Goal: Task Accomplishment & Management: Complete application form

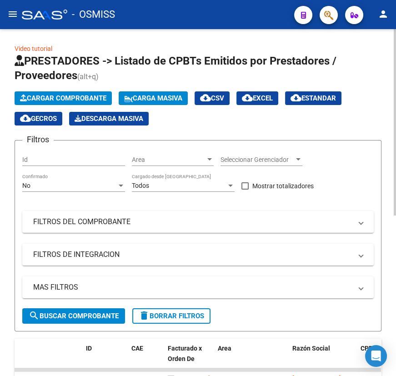
click at [47, 97] on span "Cargar Comprobante" at bounding box center [63, 98] width 86 height 8
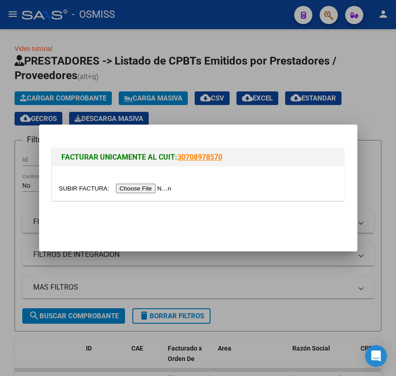
click at [77, 181] on div at bounding box center [198, 183] width 292 height 34
click at [93, 188] on input "file" at bounding box center [116, 189] width 115 height 10
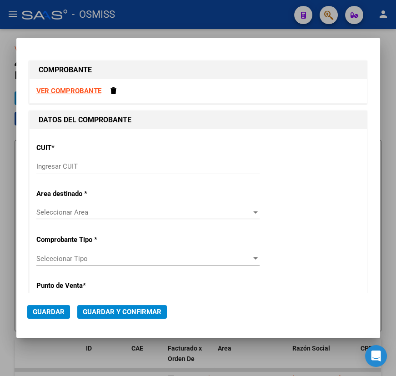
click at [99, 167] on input "Ingresar CUIT" at bounding box center [147, 166] width 223 height 8
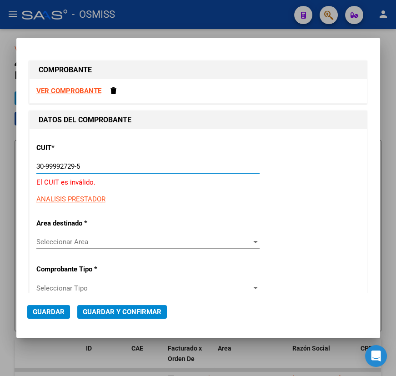
click at [62, 167] on input "30-99992729-5" at bounding box center [147, 166] width 223 height 8
click at [101, 166] on input "30-99927295" at bounding box center [147, 166] width 223 height 8
type input "30-99927295-5"
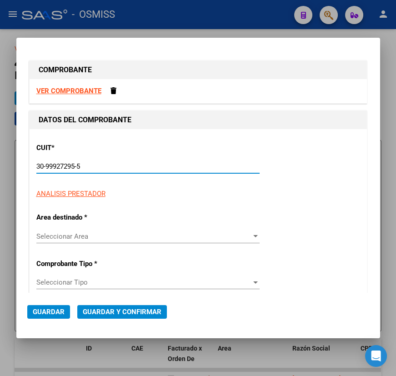
type input "4"
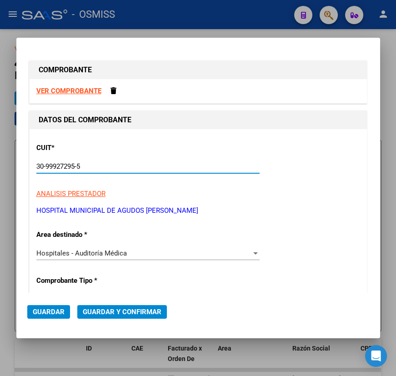
type input "30-99927295-5"
click at [154, 253] on div "Hospitales - Auditoría Médica" at bounding box center [143, 253] width 215 height 8
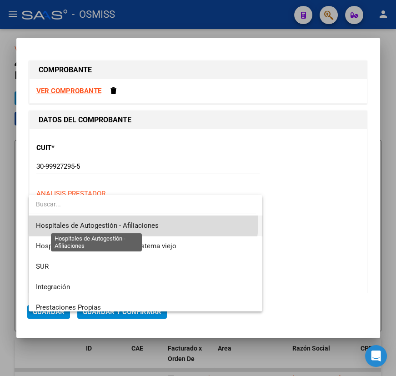
click at [143, 222] on span "Hospitales de Autogestión - Afiliaciones" at bounding box center [97, 225] width 123 height 8
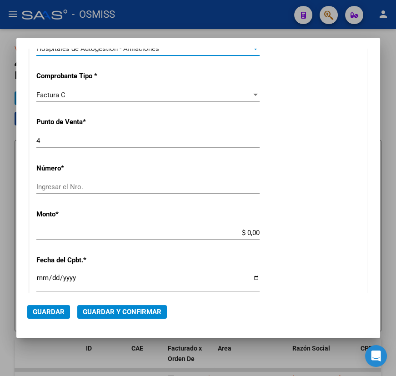
scroll to position [206, 0]
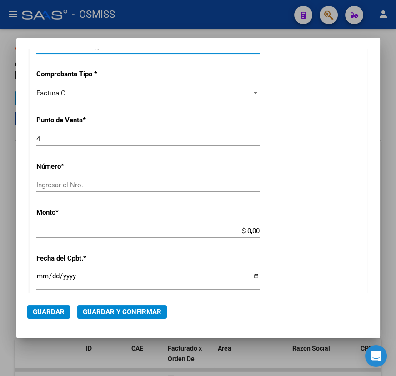
click at [60, 185] on input "Ingresar el Nro." at bounding box center [147, 185] width 223 height 8
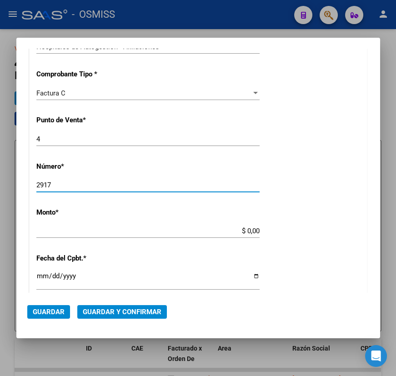
type input "2917"
drag, startPoint x: 243, startPoint y: 233, endPoint x: 262, endPoint y: 231, distance: 19.6
click at [262, 231] on div "CUIT * 30-99927295-5 Ingresar CUIT ANALISIS PRESTADOR HOSPITAL MUNICIPAL DE AGU…" at bounding box center [198, 245] width 337 height 645
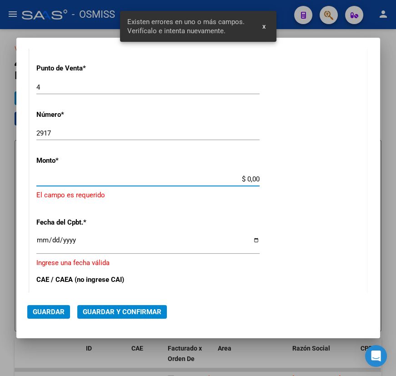
scroll to position [262, 0]
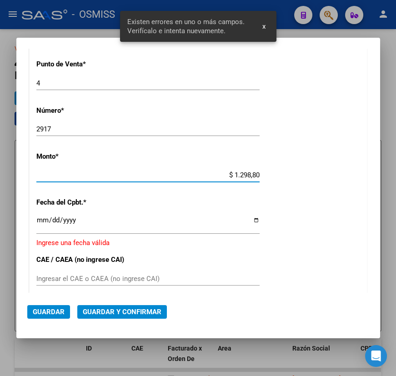
type input "$ 12.988,00"
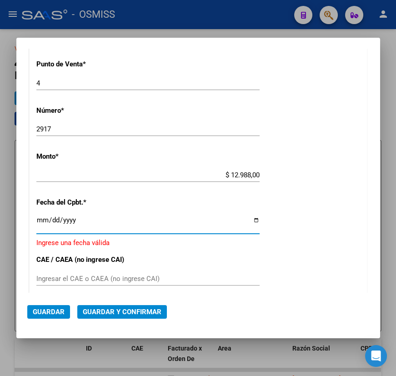
click at [250, 219] on input "Ingresar la fecha" at bounding box center [147, 223] width 223 height 15
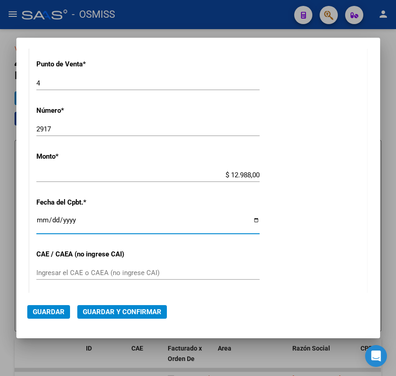
type input "[DATE]"
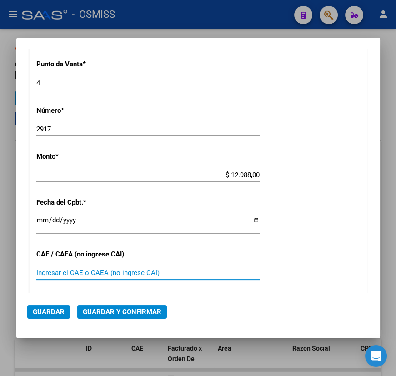
click at [113, 275] on input "Ingresar el CAE o CAEA (no ingrese CAI)" at bounding box center [147, 273] width 223 height 8
type input "75385724985570"
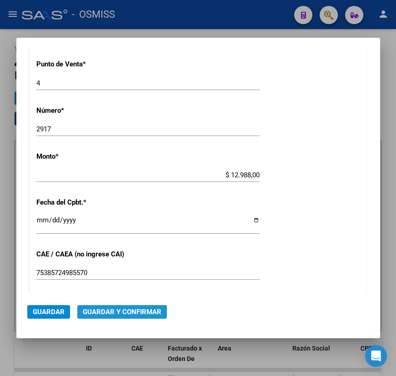
click at [119, 315] on span "Guardar y Confirmar" at bounding box center [122, 312] width 79 height 8
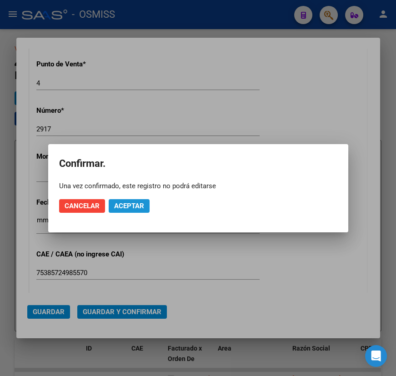
click at [124, 208] on span "Aceptar" at bounding box center [129, 206] width 30 height 8
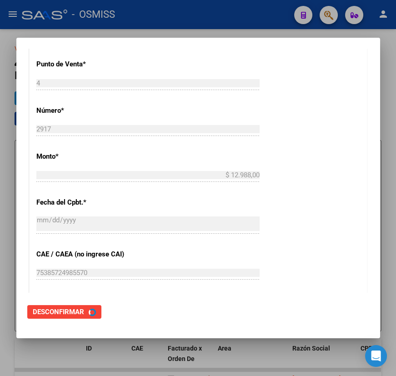
scroll to position [0, 0]
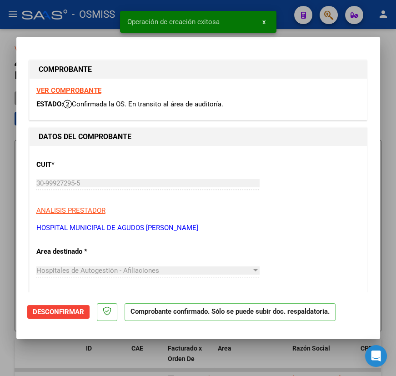
type input "[DATE]"
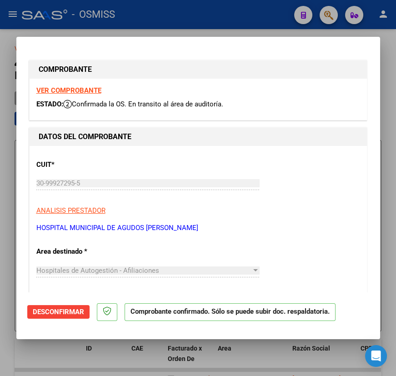
click at [107, 351] on div at bounding box center [198, 188] width 396 height 376
type input "$ 0,00"
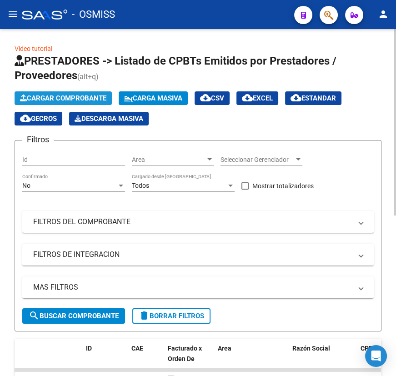
click at [65, 91] on button "Cargar Comprobante" at bounding box center [63, 98] width 97 height 14
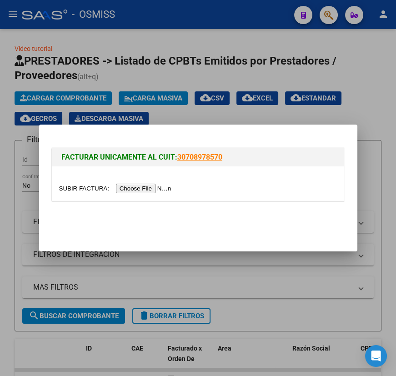
click at [97, 191] on input "file" at bounding box center [116, 189] width 115 height 10
type input "C:\fakepath\SERVICIO ATENCION MEDICA [PERSON_NAME] FC. 0003-00004296.pdf"
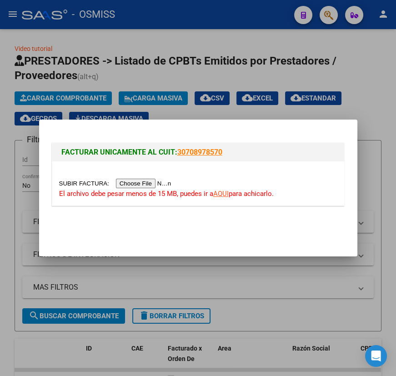
click at [218, 195] on link "AQUI" at bounding box center [220, 194] width 15 height 8
click at [77, 180] on input "file" at bounding box center [116, 184] width 115 height 10
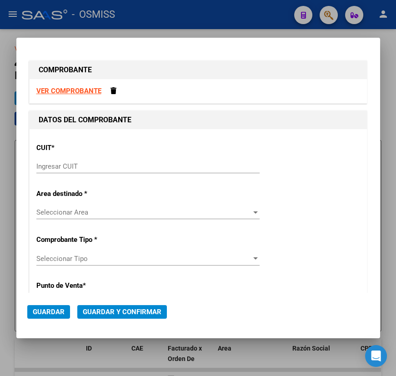
click at [121, 167] on input "Ingresar CUIT" at bounding box center [147, 166] width 223 height 8
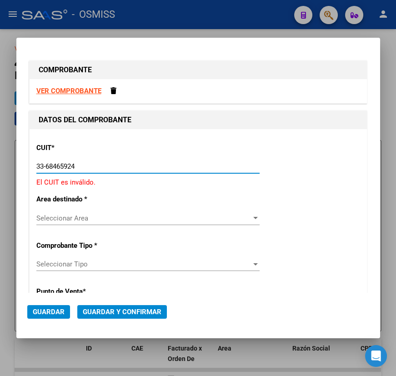
type input "33-68465924-9"
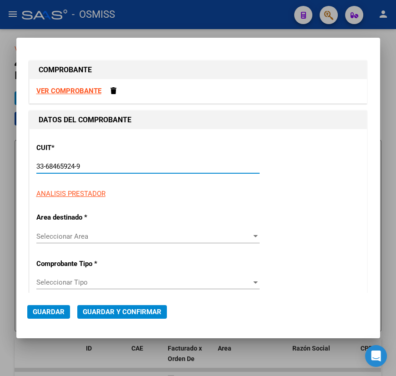
type input "3"
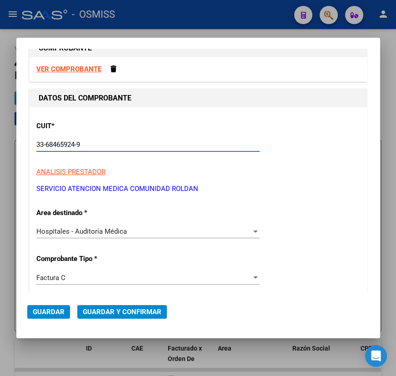
scroll to position [41, 0]
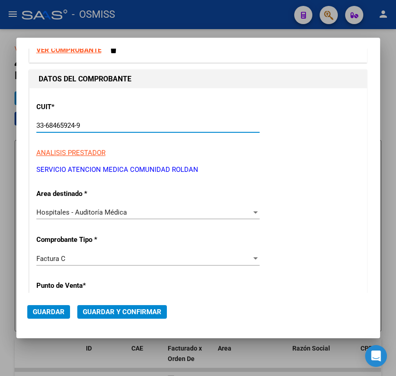
type input "33-68465924-9"
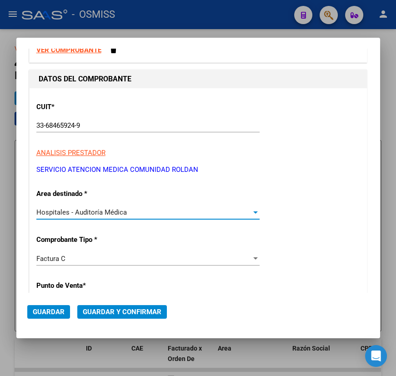
click at [116, 213] on span "Hospitales - Auditoría Médica" at bounding box center [81, 212] width 90 height 8
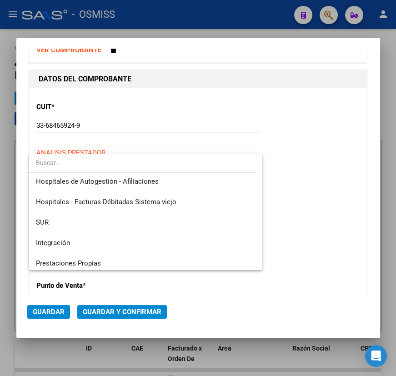
scroll to position [0, 0]
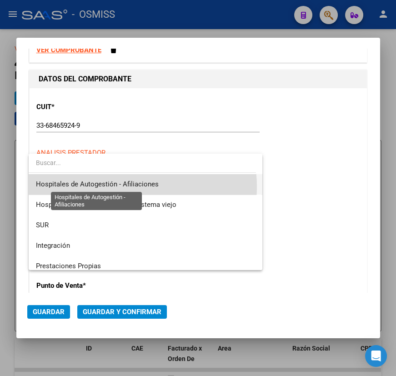
click at [117, 187] on span "Hospitales de Autogestión - Afiliaciones" at bounding box center [97, 184] width 123 height 8
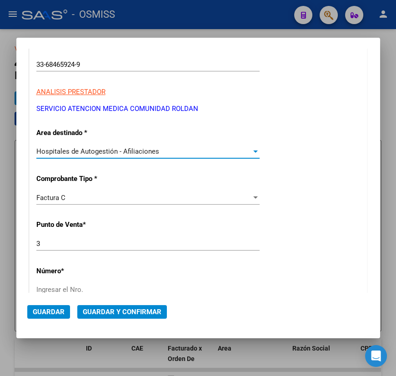
scroll to position [124, 0]
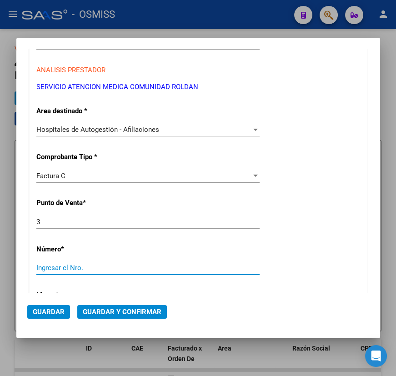
click at [73, 266] on input "Ingresar el Nro." at bounding box center [147, 268] width 223 height 8
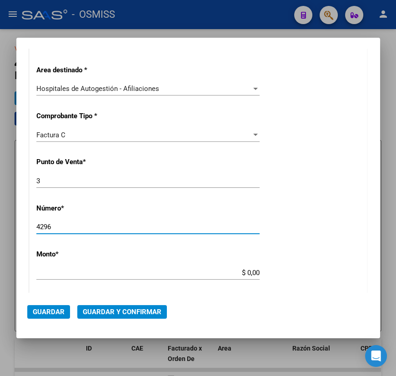
scroll to position [165, 0]
type input "4296"
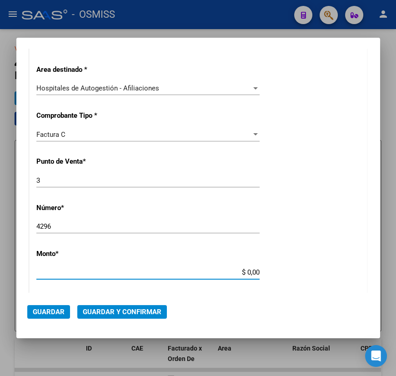
drag, startPoint x: 241, startPoint y: 272, endPoint x: 262, endPoint y: 272, distance: 20.5
click at [262, 272] on app-form-text-field "Monto * $ 0,00 Ingresar el monto" at bounding box center [151, 263] width 230 height 27
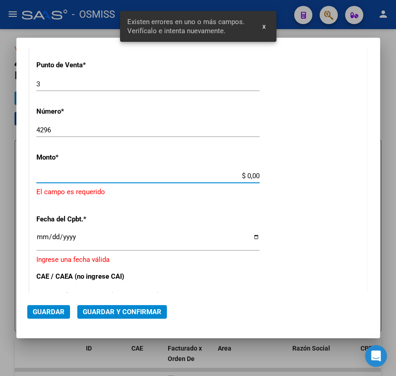
scroll to position [262, 0]
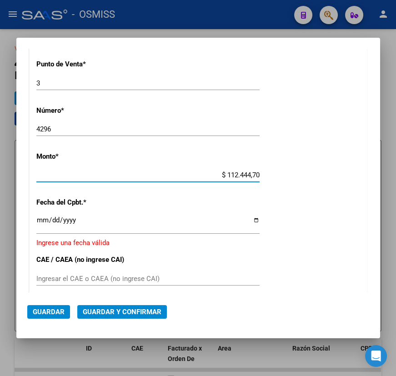
type input "$ 1.124.447,00"
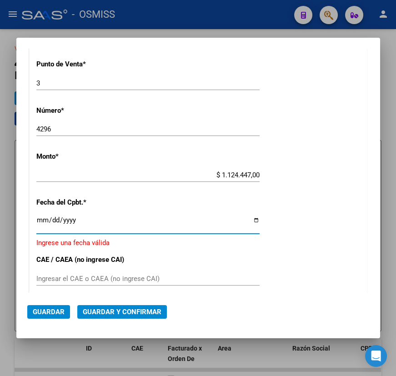
drag, startPoint x: 251, startPoint y: 218, endPoint x: 223, endPoint y: 205, distance: 30.7
click at [250, 218] on input "Ingresar la fecha" at bounding box center [147, 223] width 223 height 15
type input "[DATE]"
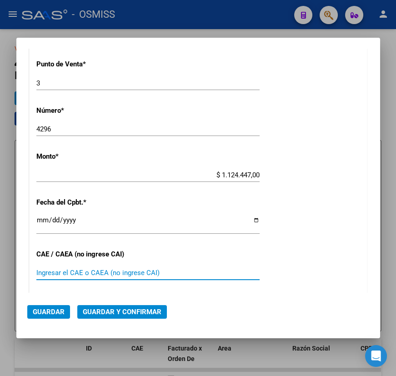
click at [62, 273] on input "Ingresar el CAE o CAEA (no ingrese CAI)" at bounding box center [147, 273] width 223 height 8
type input "75409932491606"
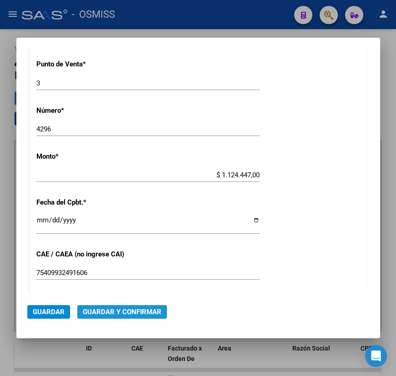
click at [88, 312] on span "Guardar y Confirmar" at bounding box center [122, 312] width 79 height 8
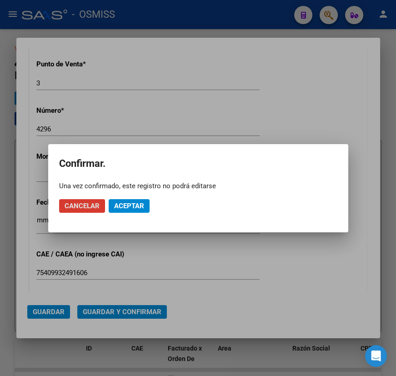
click at [131, 212] on button "Aceptar" at bounding box center [129, 206] width 41 height 14
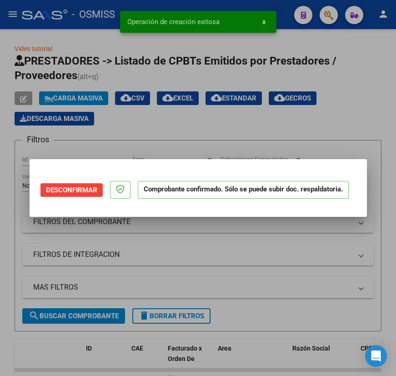
scroll to position [0, 0]
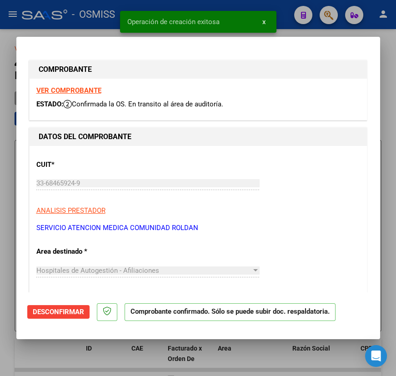
type input "[DATE]"
click at [58, 350] on div at bounding box center [198, 188] width 396 height 376
type input "$ 0,00"
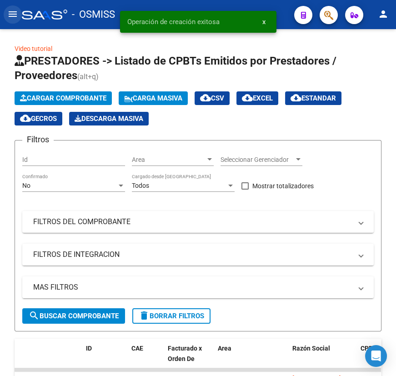
click at [13, 9] on mat-icon "menu" at bounding box center [12, 14] width 11 height 11
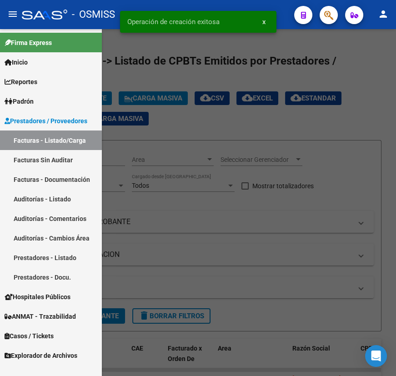
click at [23, 338] on span "Casos / Tickets" at bounding box center [29, 336] width 49 height 10
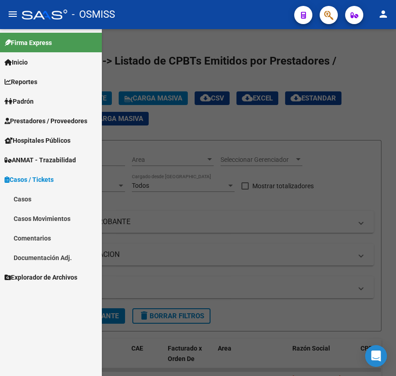
click at [30, 195] on link "Casos" at bounding box center [51, 199] width 102 height 20
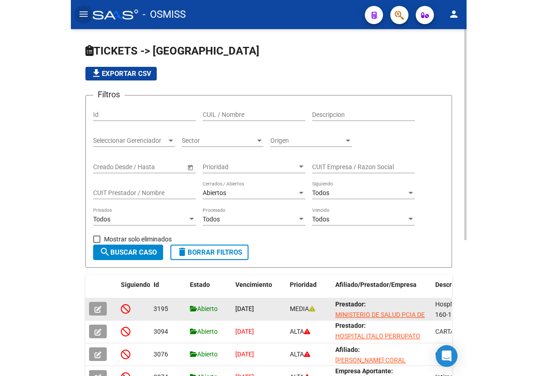
scroll to position [12, 0]
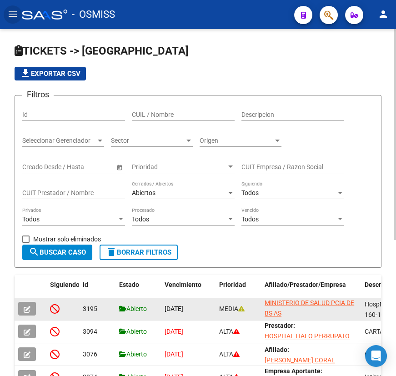
click at [33, 308] on button "button" at bounding box center [27, 309] width 18 height 14
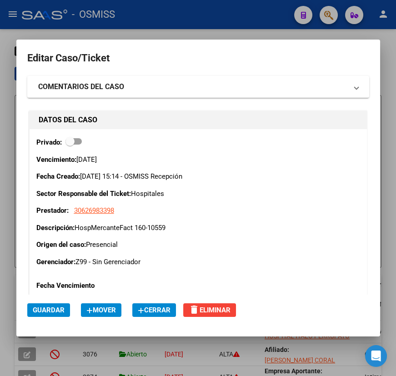
click at [390, 37] on div at bounding box center [198, 188] width 396 height 376
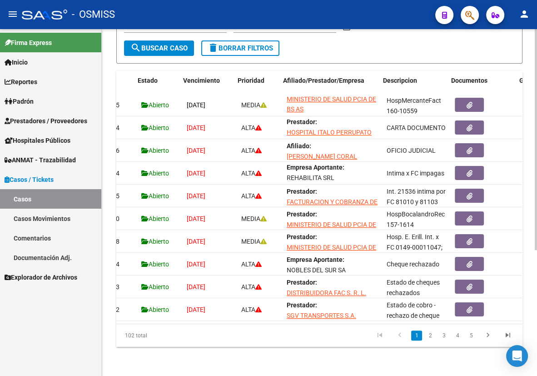
scroll to position [0, 129]
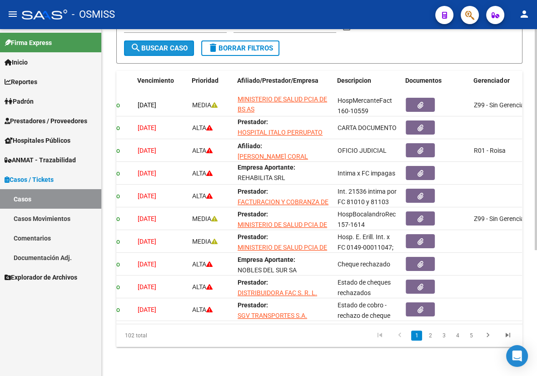
click at [177, 44] on span "search Buscar Caso" at bounding box center [158, 48] width 57 height 8
click at [155, 44] on span "search Buscar Caso" at bounding box center [158, 48] width 57 height 8
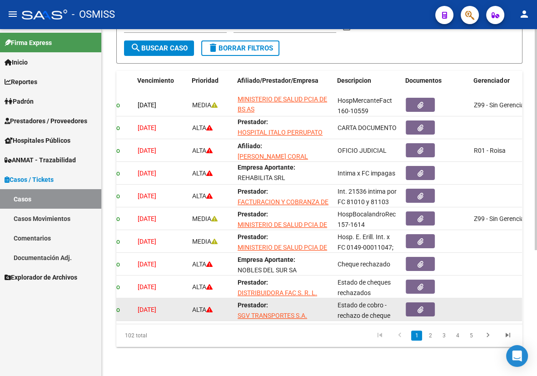
drag, startPoint x: 204, startPoint y: 317, endPoint x: 123, endPoint y: 314, distance: 81.4
click at [123, 314] on datatable-body "3195 Abierto [DATE] MEDIA Prestador: MINISTERIO DE SALUD PCIA DE BS AS HospMerc…" at bounding box center [319, 209] width 406 height 230
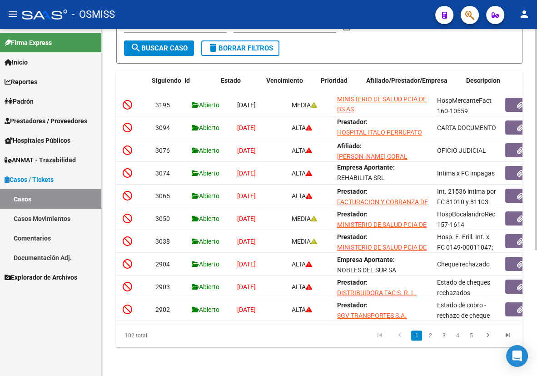
scroll to position [0, 0]
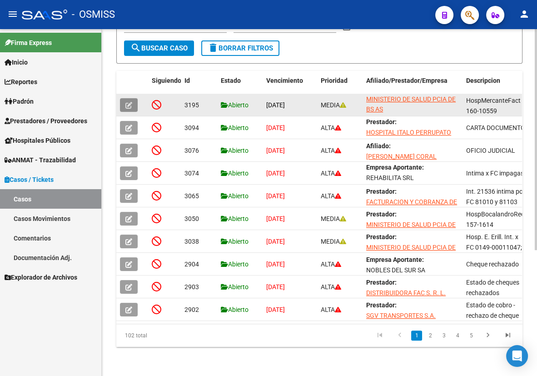
click at [127, 98] on button "button" at bounding box center [129, 105] width 18 height 14
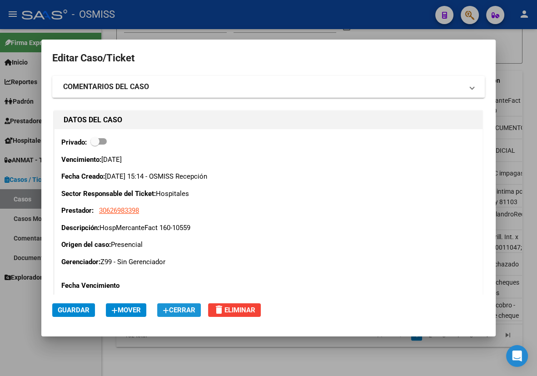
click at [179, 309] on span "Cerrar" at bounding box center [179, 310] width 33 height 8
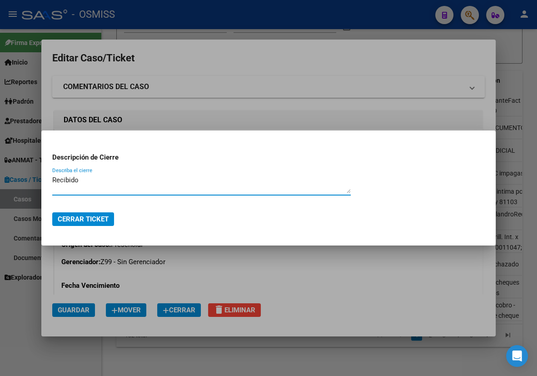
type textarea "Recibido"
click at [68, 221] on span "Cerrar Ticket" at bounding box center [83, 219] width 51 height 8
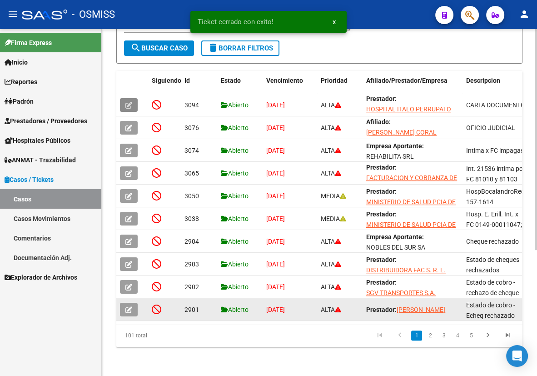
scroll to position [1, 0]
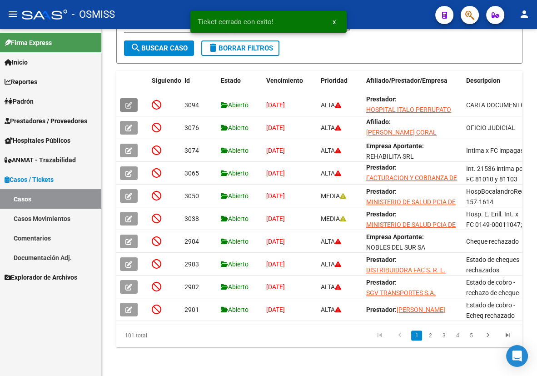
click at [39, 194] on link "Casos" at bounding box center [50, 199] width 101 height 20
click at [175, 45] on span "search Buscar Caso" at bounding box center [158, 48] width 57 height 8
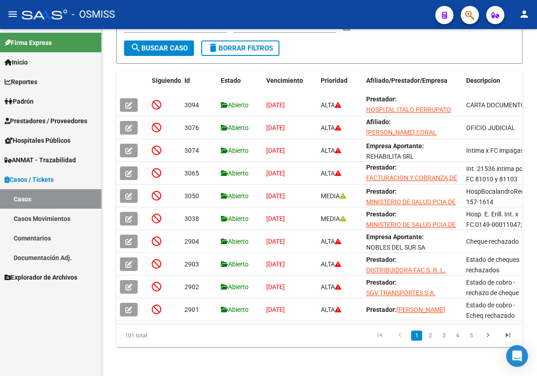
click at [51, 121] on span "Prestadores / Proveedores" at bounding box center [46, 121] width 83 height 10
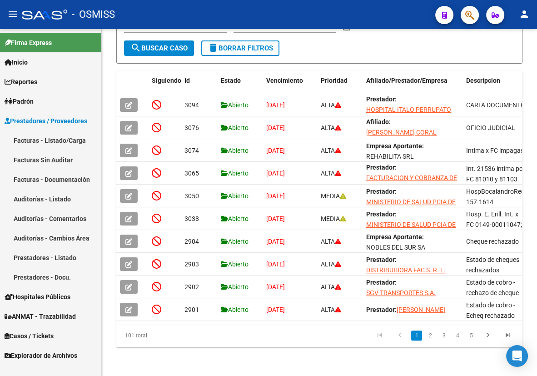
click at [33, 142] on link "Facturas - Listado/Carga" at bounding box center [50, 140] width 101 height 20
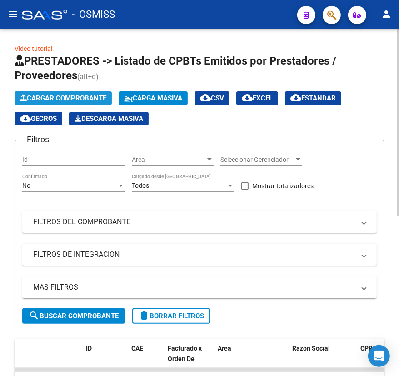
click at [53, 97] on span "Cargar Comprobante" at bounding box center [63, 98] width 86 height 8
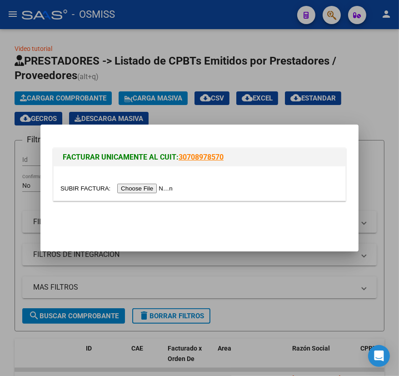
click at [85, 190] on input "file" at bounding box center [117, 189] width 115 height 10
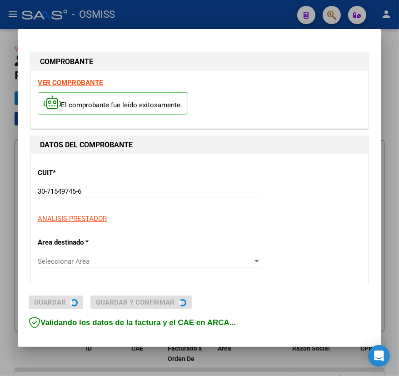
type input "[DATE]"
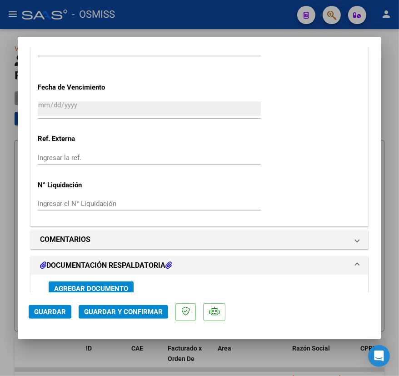
scroll to position [661, 0]
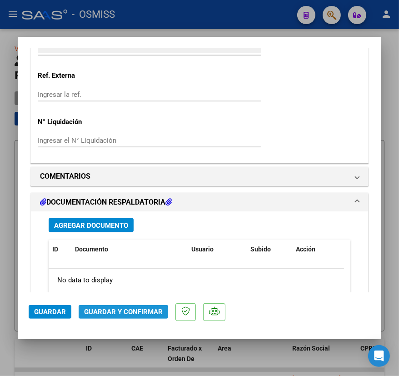
click at [111, 315] on span "Guardar y Confirmar" at bounding box center [123, 312] width 79 height 8
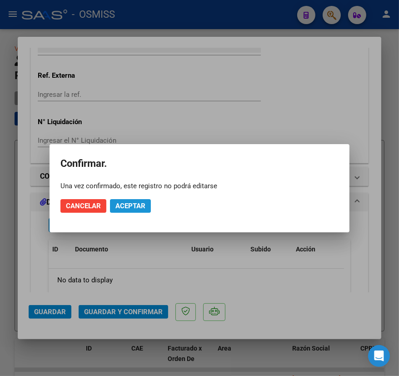
click at [141, 205] on span "Aceptar" at bounding box center [130, 206] width 30 height 8
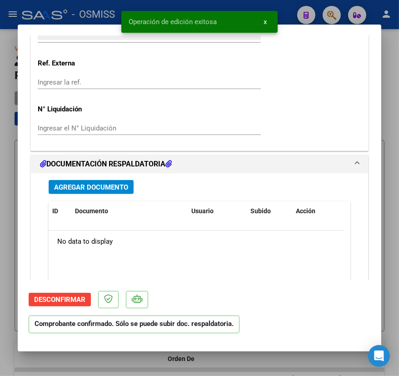
click at [290, 359] on div at bounding box center [199, 188] width 399 height 376
type input "$ 0,00"
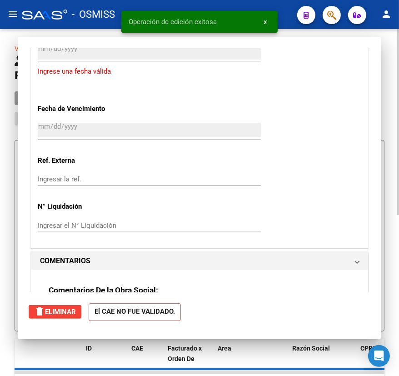
scroll to position [0, 0]
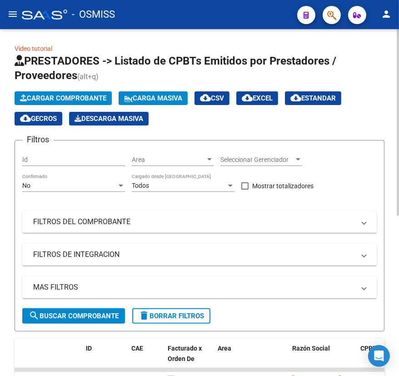
click at [51, 95] on span "Cargar Comprobante" at bounding box center [63, 98] width 86 height 8
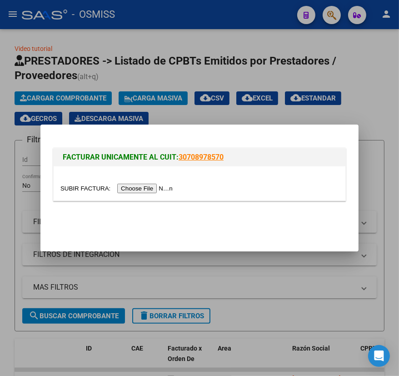
click at [79, 186] on input "file" at bounding box center [117, 189] width 115 height 10
type input "C:\fakepath\SAMCO LAGUNA FC. 0001-00001854.pdf"
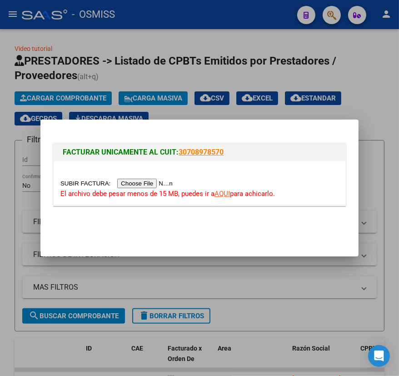
click at [222, 193] on link "AQUI" at bounding box center [222, 194] width 15 height 8
click at [90, 183] on input "file" at bounding box center [117, 184] width 115 height 10
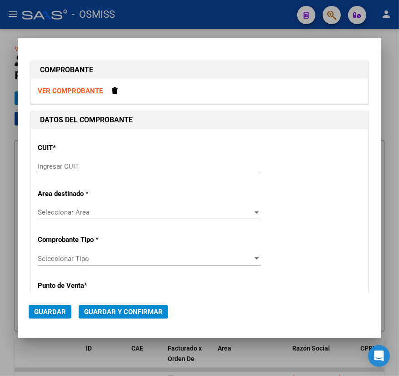
click at [151, 164] on input "Ingresar CUIT" at bounding box center [149, 166] width 223 height 8
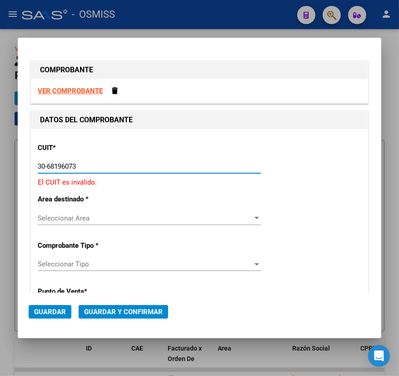
type input "30-68196073-9"
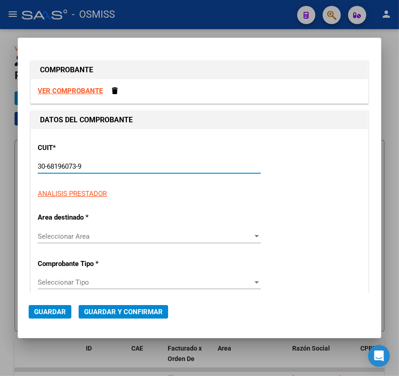
type input "1"
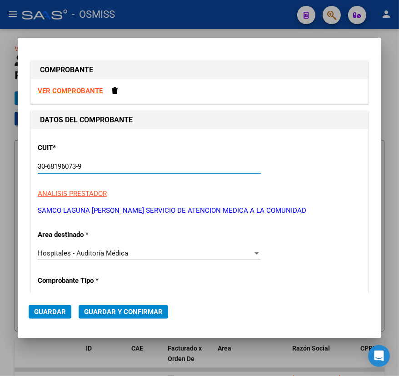
type input "30-68196073-9"
click at [118, 253] on span "Hospitales - Auditoría Médica" at bounding box center [83, 253] width 90 height 8
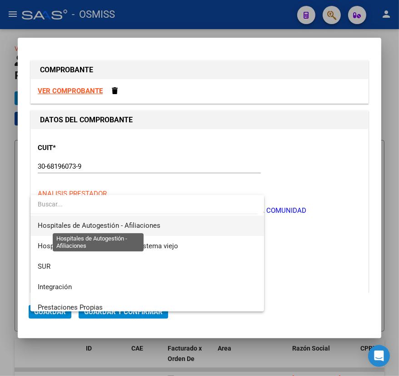
click at [119, 227] on span "Hospitales de Autogestión - Afiliaciones" at bounding box center [99, 225] width 123 height 8
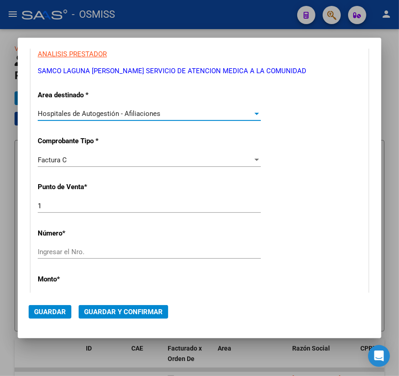
scroll to position [165, 0]
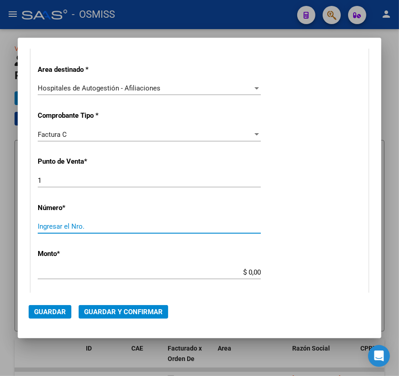
click at [96, 223] on input "Ingresar el Nro." at bounding box center [149, 226] width 223 height 8
type input "1854"
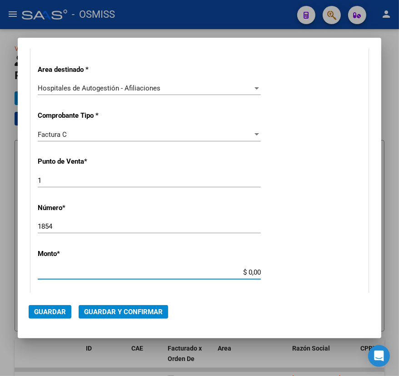
drag, startPoint x: 244, startPoint y: 271, endPoint x: 275, endPoint y: 270, distance: 30.9
click at [275, 270] on div "CUIT * 30-68196073-9 Ingresar CUIT ANALISIS PRESTADOR SAMCO LAGUNA [PERSON_NAME…" at bounding box center [199, 286] width 337 height 645
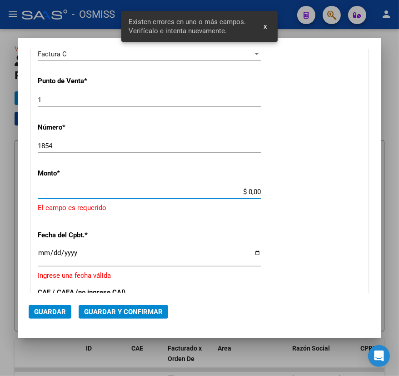
scroll to position [262, 0]
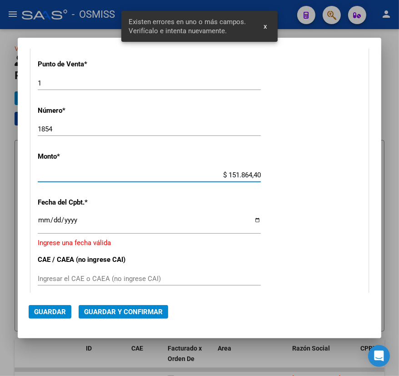
type input "$ 1.518.644,00"
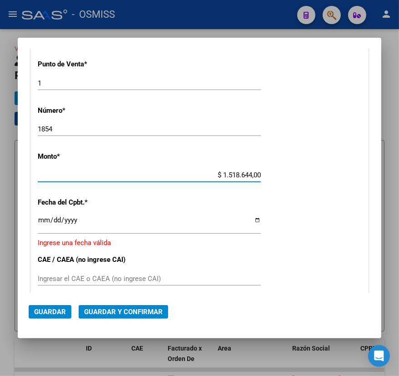
click at [251, 219] on input "Ingresar la fecha" at bounding box center [149, 223] width 223 height 15
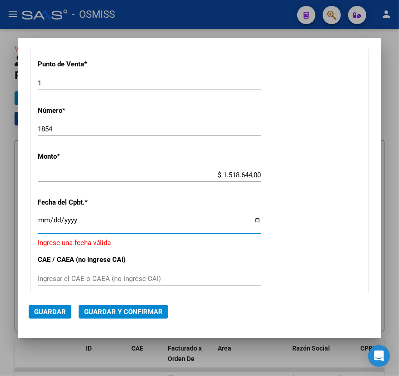
type input "[DATE]"
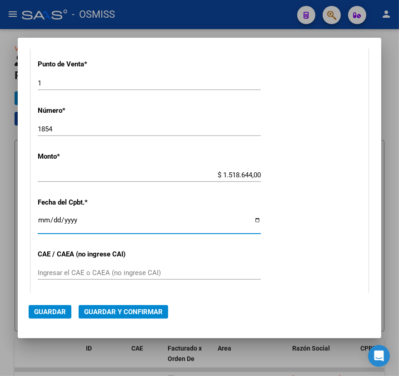
click at [53, 269] on input "Ingresar el CAE o CAEA (no ingrese CAI)" at bounding box center [149, 273] width 223 height 8
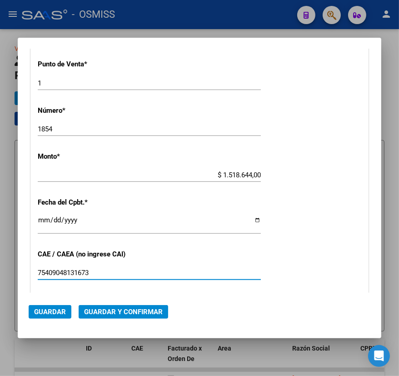
type input "75409048131673"
click at [125, 315] on span "Guardar y Confirmar" at bounding box center [123, 312] width 79 height 8
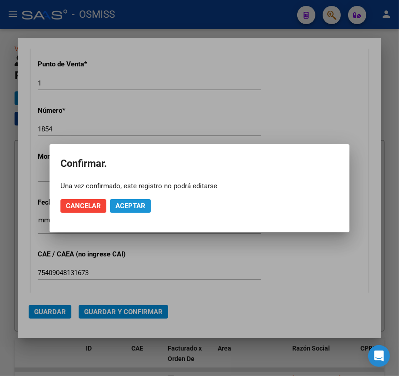
click at [124, 202] on span "Aceptar" at bounding box center [130, 206] width 30 height 8
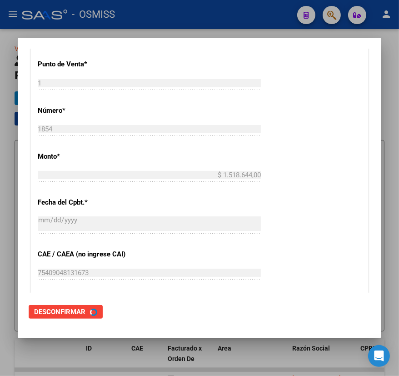
scroll to position [0, 0]
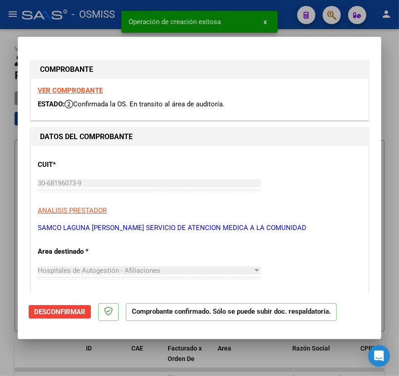
type input "[DATE]"
click at [110, 355] on div at bounding box center [199, 188] width 399 height 376
type input "$ 0,00"
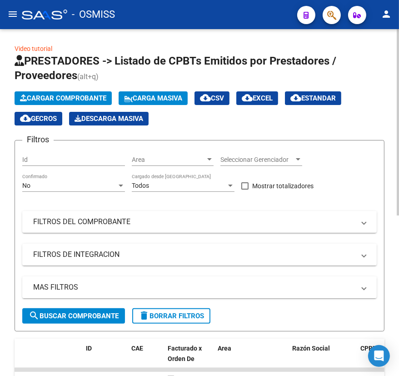
click at [62, 97] on span "Cargar Comprobante" at bounding box center [63, 98] width 86 height 8
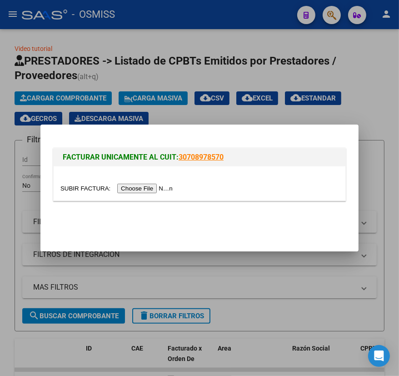
click at [89, 186] on input "file" at bounding box center [117, 189] width 115 height 10
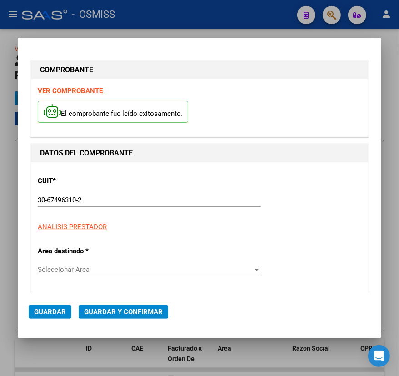
type input "[DATE]"
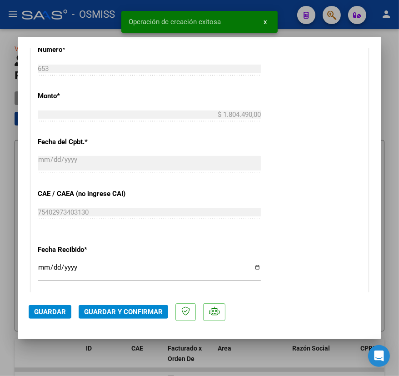
scroll to position [413, 0]
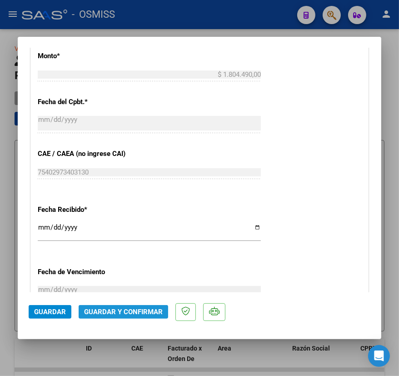
click at [130, 309] on span "Guardar y Confirmar" at bounding box center [123, 312] width 79 height 8
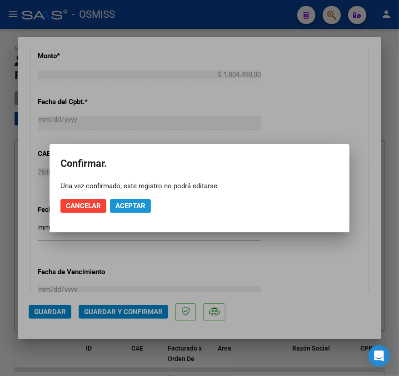
click at [125, 206] on span "Aceptar" at bounding box center [130, 206] width 30 height 8
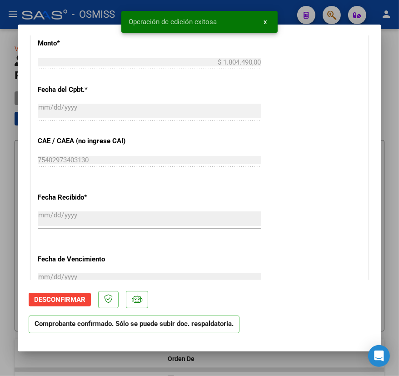
click at [128, 356] on div at bounding box center [199, 188] width 399 height 376
type input "$ 0,00"
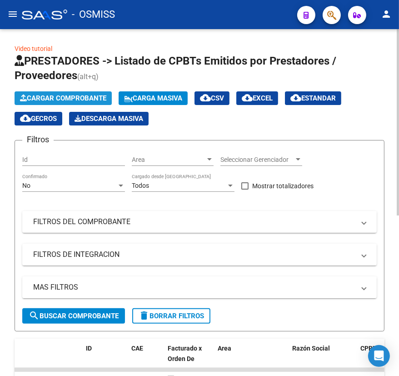
click at [80, 98] on span "Cargar Comprobante" at bounding box center [63, 98] width 86 height 8
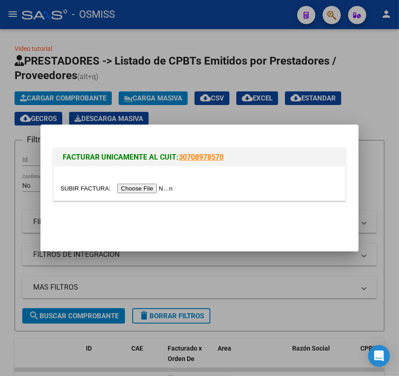
click at [85, 191] on input "file" at bounding box center [117, 189] width 115 height 10
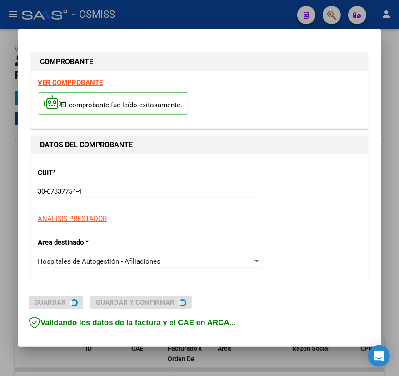
type input "[DATE]"
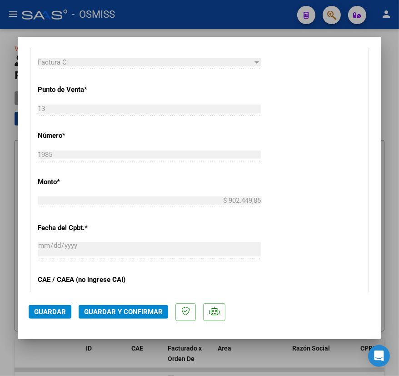
scroll to position [289, 0]
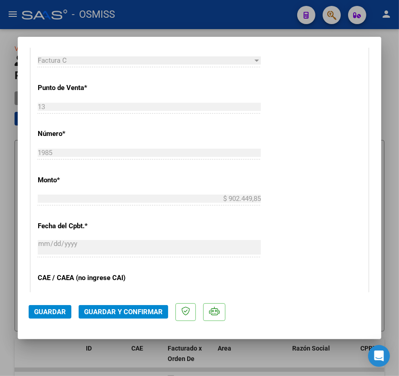
click at [143, 310] on span "Guardar y Confirmar" at bounding box center [123, 312] width 79 height 8
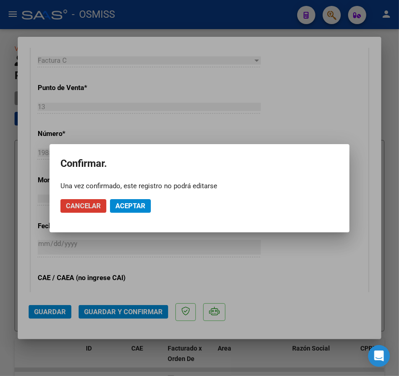
click at [126, 202] on span "Aceptar" at bounding box center [130, 206] width 30 height 8
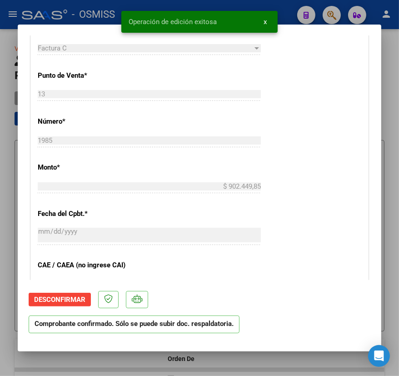
click at [259, 357] on div at bounding box center [199, 188] width 399 height 376
type input "$ 0,00"
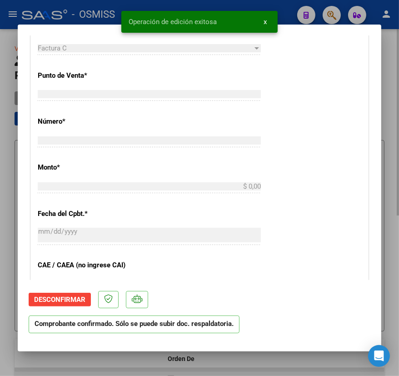
scroll to position [0, 0]
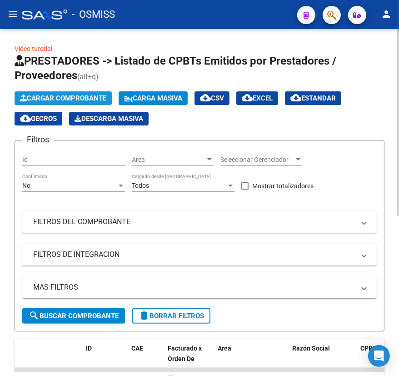
click at [75, 96] on span "Cargar Comprobante" at bounding box center [63, 98] width 86 height 8
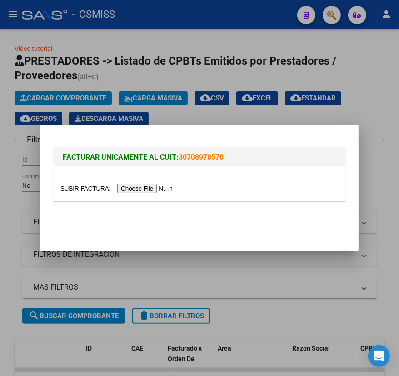
click at [85, 187] on input "file" at bounding box center [117, 189] width 115 height 10
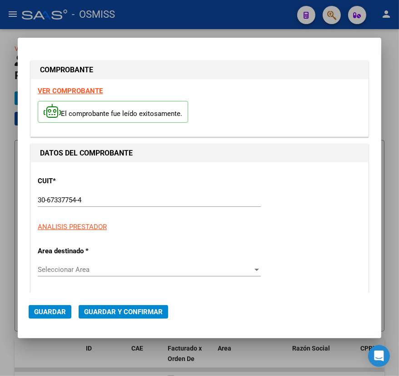
type input "[DATE]"
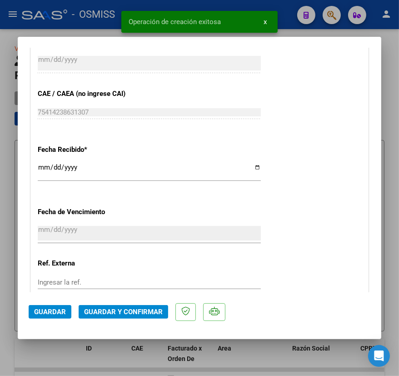
scroll to position [495, 0]
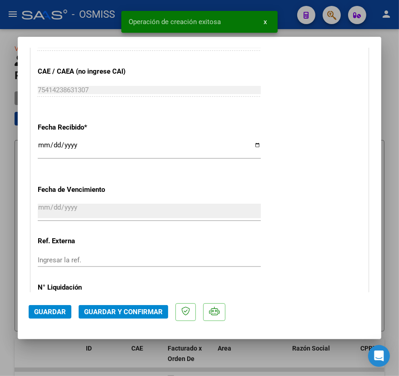
click at [122, 308] on span "Guardar y Confirmar" at bounding box center [123, 312] width 79 height 8
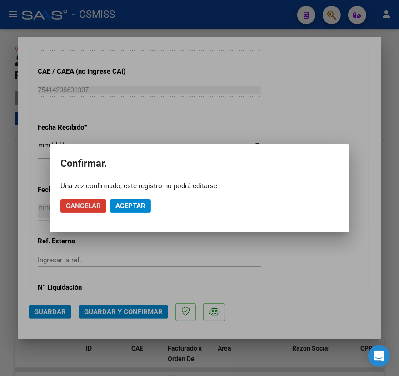
click at [130, 203] on span "Aceptar" at bounding box center [130, 206] width 30 height 8
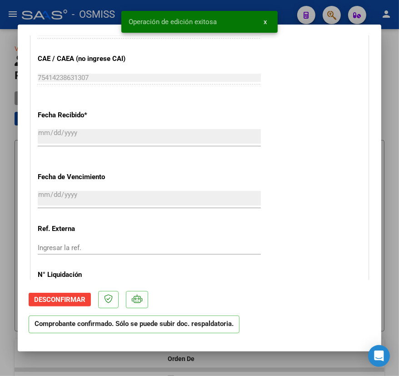
click at [122, 358] on div at bounding box center [199, 188] width 399 height 376
type input "$ 0,00"
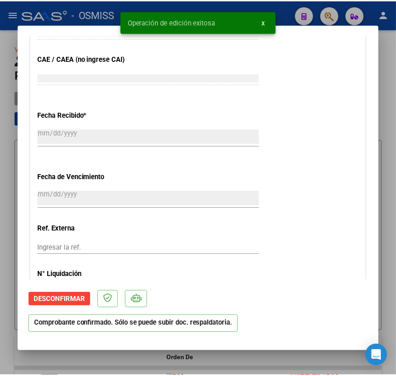
scroll to position [0, 0]
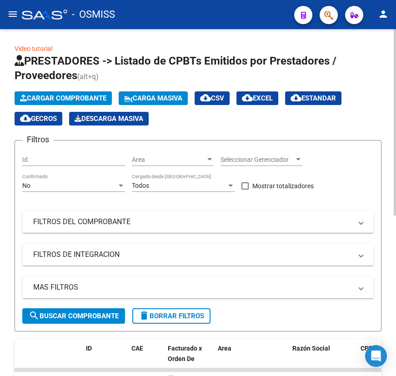
click at [40, 95] on span "Cargar Comprobante" at bounding box center [63, 98] width 86 height 8
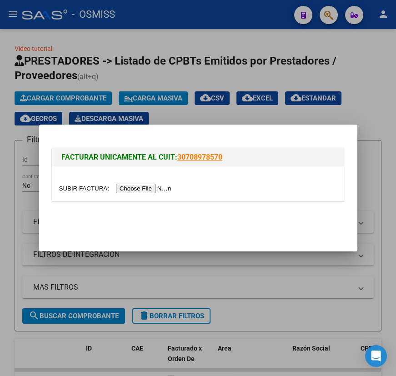
click at [69, 189] on input "file" at bounding box center [116, 189] width 115 height 10
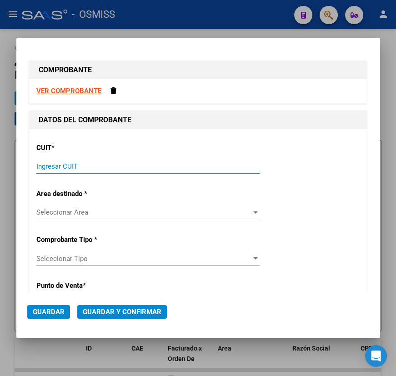
click at [98, 163] on input "Ingresar CUIT" at bounding box center [147, 166] width 223 height 8
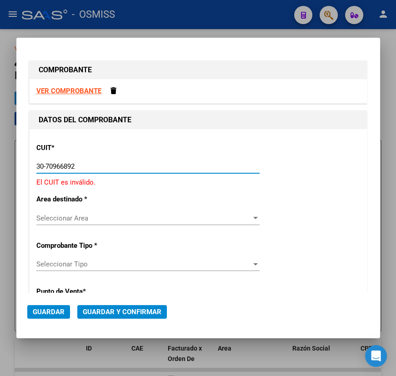
type input "30-70966892-3"
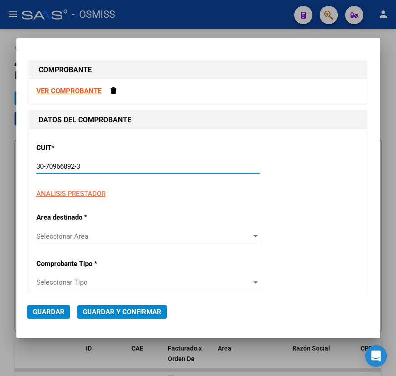
type input "5"
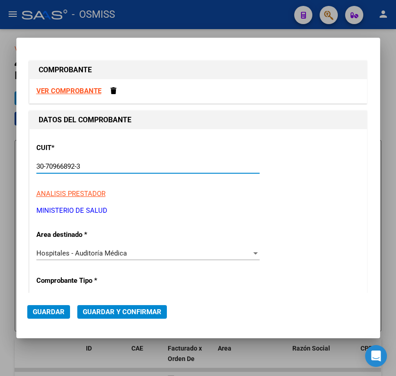
type input "30-70966892-3"
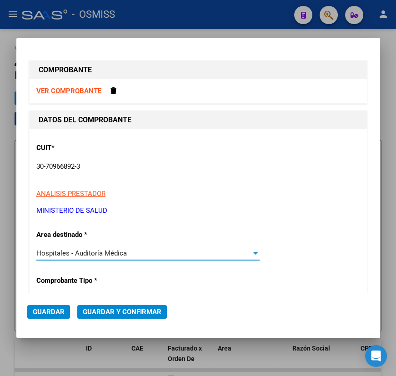
click at [140, 257] on div "Hospitales - Auditoría Médica" at bounding box center [143, 253] width 215 height 8
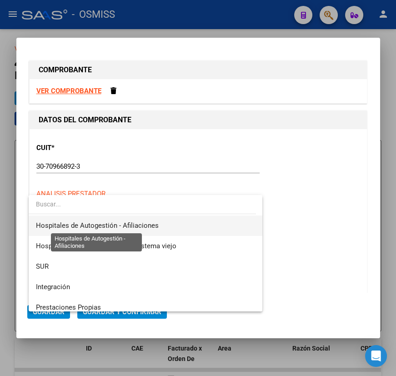
click at [87, 222] on span "Hospitales de Autogestión - Afiliaciones" at bounding box center [97, 225] width 123 height 8
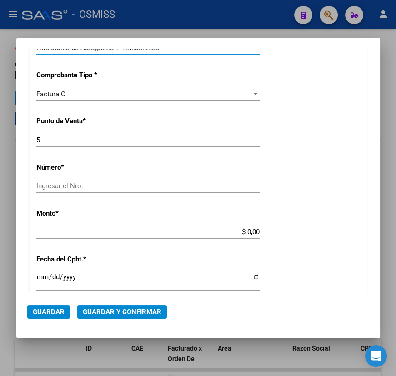
scroll to position [206, 0]
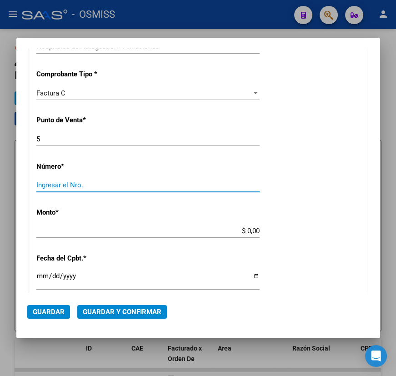
click at [83, 185] on input "Ingresar el Nro." at bounding box center [147, 185] width 223 height 8
type input "17748"
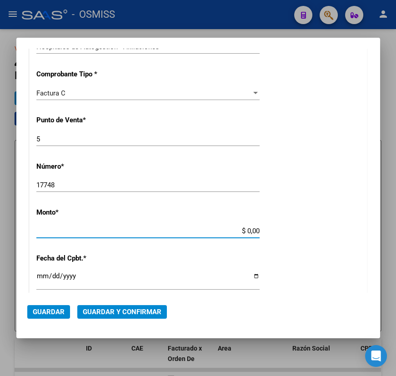
drag, startPoint x: 242, startPoint y: 231, endPoint x: 263, endPoint y: 229, distance: 20.6
click at [263, 229] on div "CUIT * 30-70966892-3 Ingresar CUIT ANALISIS PRESTADOR MINISTERIO DE [PERSON_NAM…" at bounding box center [198, 245] width 337 height 645
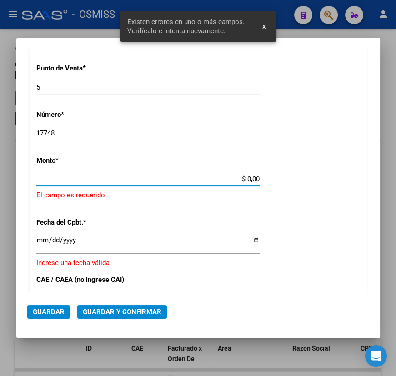
scroll to position [262, 0]
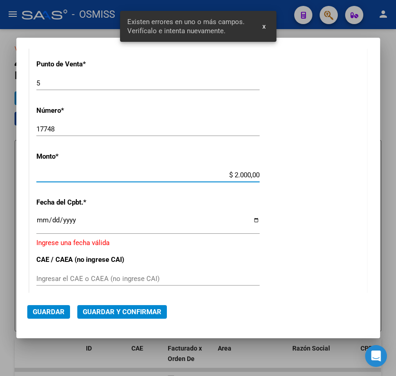
type input "$ 20.000,00"
click at [250, 219] on input "Ingresar la fecha" at bounding box center [147, 223] width 223 height 15
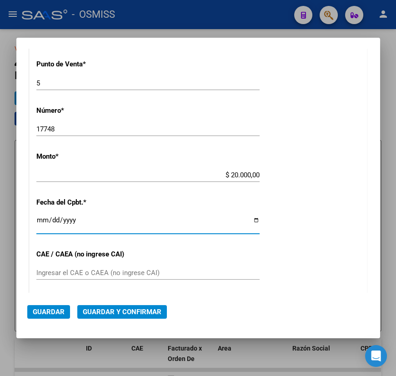
type input "[DATE]"
click at [159, 276] on input "Ingresar el CAE o CAEA (no ingrese CAI)" at bounding box center [147, 273] width 223 height 8
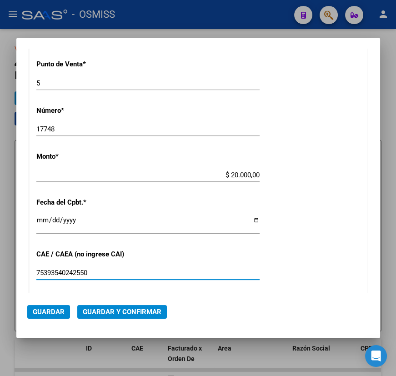
type input "75393540242550"
click at [130, 315] on span "Guardar y Confirmar" at bounding box center [122, 312] width 79 height 8
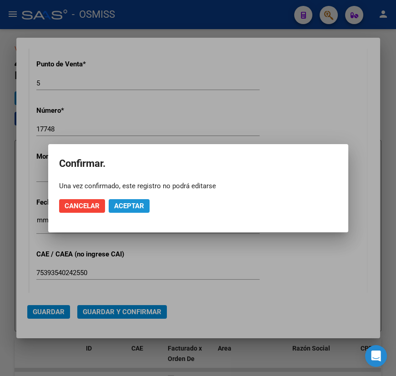
click at [146, 204] on button "Aceptar" at bounding box center [129, 206] width 41 height 14
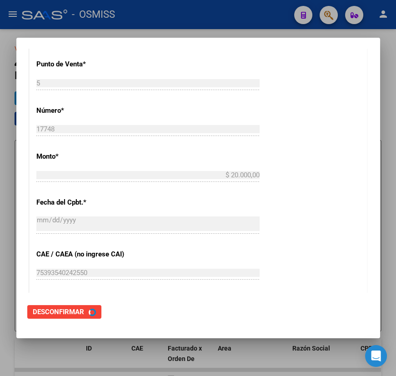
scroll to position [0, 0]
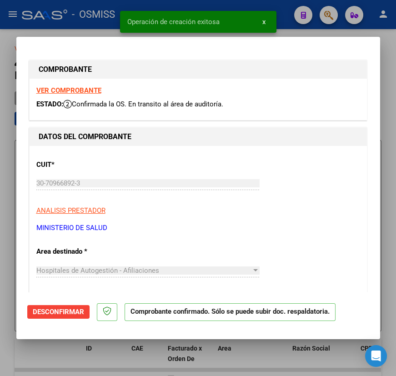
type input "[DATE]"
click at [113, 357] on div at bounding box center [198, 188] width 396 height 376
type input "$ 0,00"
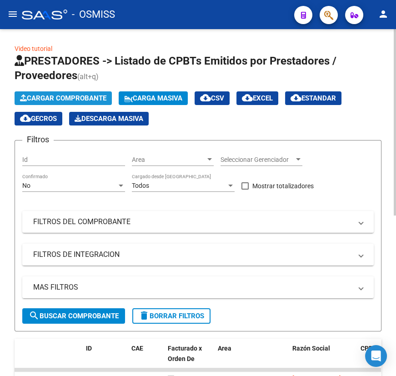
click at [48, 98] on span "Cargar Comprobante" at bounding box center [63, 98] width 86 height 8
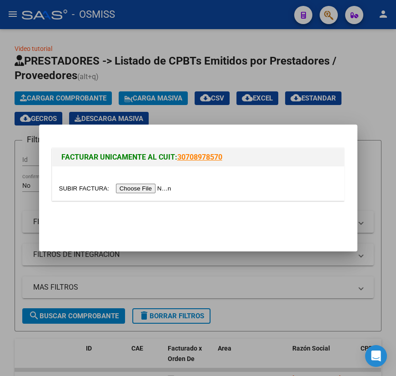
click at [89, 187] on input "file" at bounding box center [116, 189] width 115 height 10
type input "C:\fakepath\CENTRO INTEGRADOR LA [PERSON_NAME] FC. 0002-00007833.pdf"
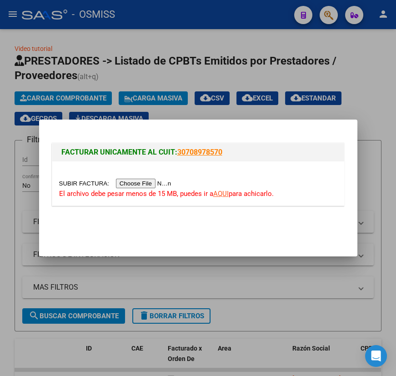
click at [218, 193] on link "AQUI" at bounding box center [220, 194] width 15 height 8
click at [342, 73] on div at bounding box center [198, 188] width 396 height 376
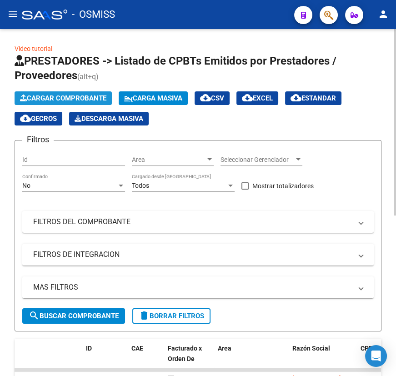
click at [35, 95] on span "Cargar Comprobante" at bounding box center [63, 98] width 86 height 8
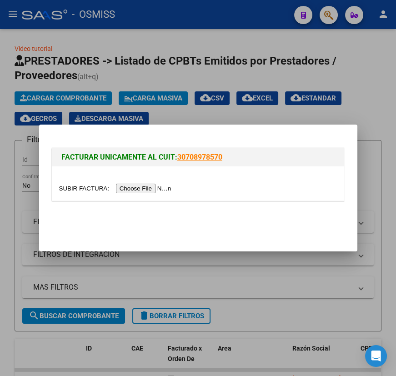
click at [77, 188] on input "file" at bounding box center [116, 189] width 115 height 10
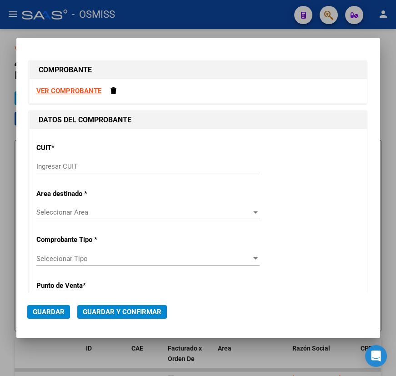
click at [69, 164] on input "Ingresar CUIT" at bounding box center [147, 166] width 223 height 8
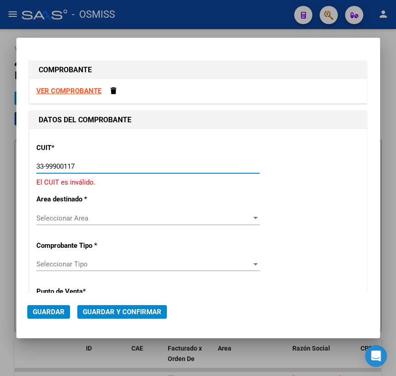
type input "33-99900117-9"
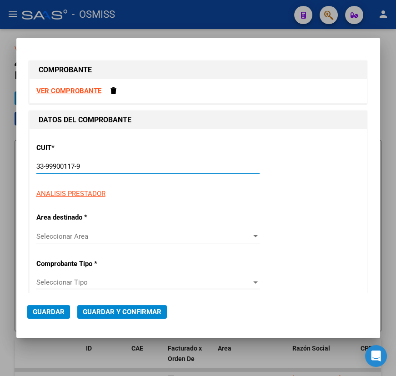
type input "2"
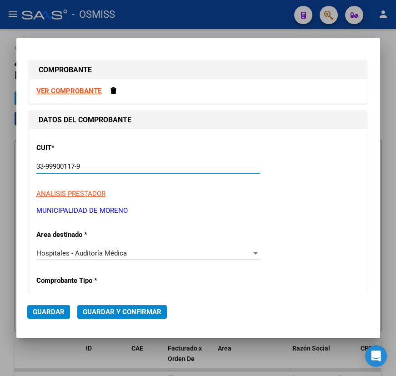
type input "33-99900117-9"
click at [142, 257] on div "Hospitales - Auditoría Médica Seleccionar Area" at bounding box center [147, 253] width 223 height 14
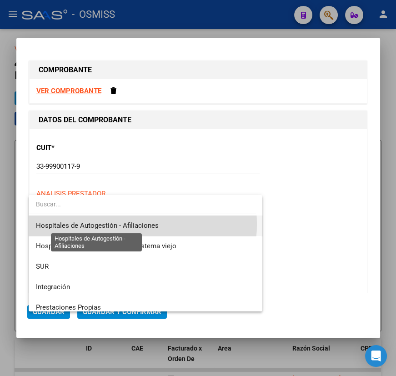
click at [116, 224] on span "Hospitales de Autogestión - Afiliaciones" at bounding box center [97, 225] width 123 height 8
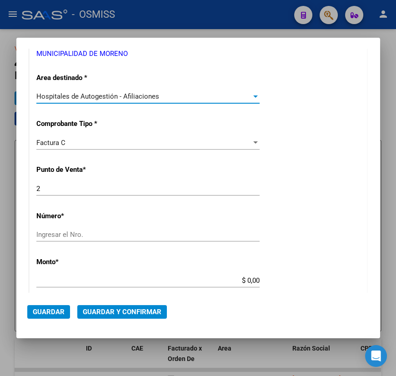
scroll to position [165, 0]
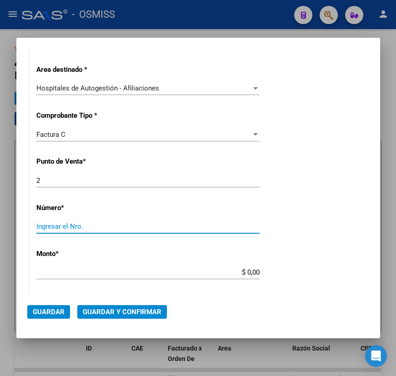
click at [44, 228] on input "Ingresar el Nro." at bounding box center [147, 226] width 223 height 8
type input "7833"
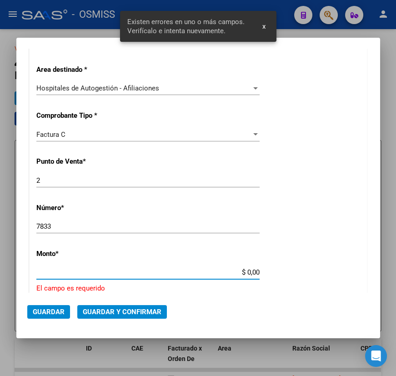
drag, startPoint x: 241, startPoint y: 273, endPoint x: 264, endPoint y: 272, distance: 22.3
click at [264, 272] on div "CUIT * 33-99900117-9 Ingresar CUIT ANALISIS PRESTADOR MUNICIPALIDAD DE [PERSON_…" at bounding box center [198, 297] width 337 height 666
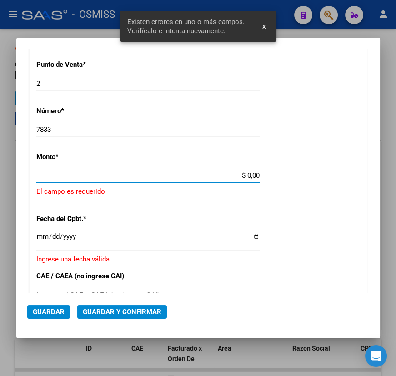
scroll to position [262, 0]
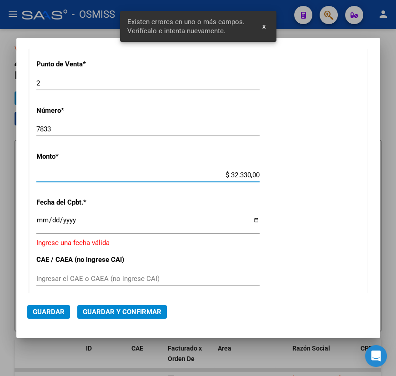
type input "$ 323.300,00"
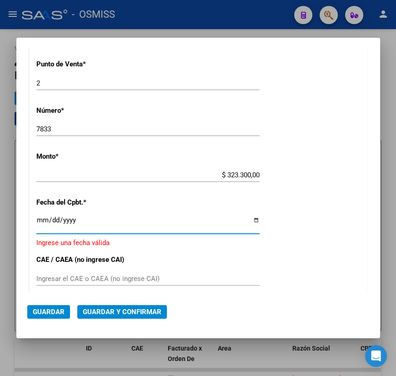
click at [254, 217] on input "Ingresar la fecha" at bounding box center [147, 223] width 223 height 15
type input "[DATE]"
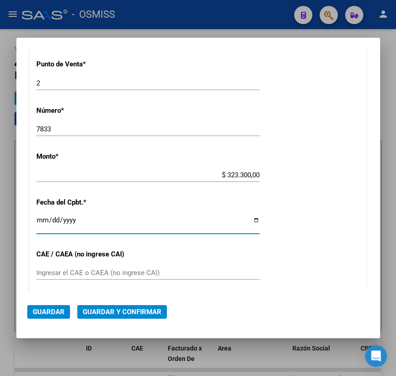
click at [51, 270] on input "Ingresar el CAE o CAEA (no ingrese CAI)" at bounding box center [147, 273] width 223 height 8
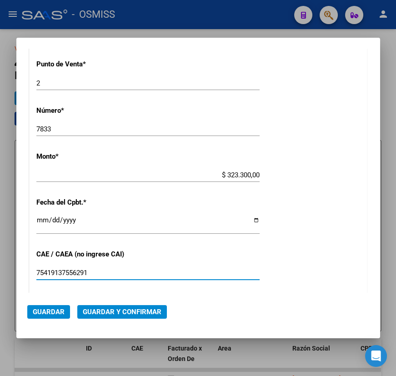
type input "75419137556291"
click at [85, 312] on span "Guardar y Confirmar" at bounding box center [122, 312] width 79 height 8
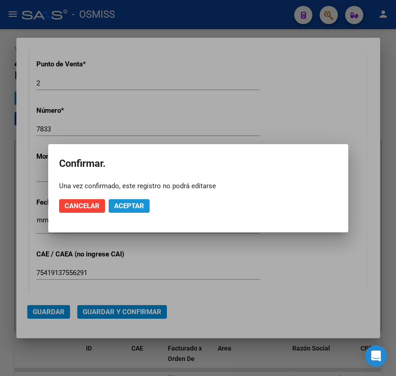
click at [123, 207] on span "Aceptar" at bounding box center [129, 206] width 30 height 8
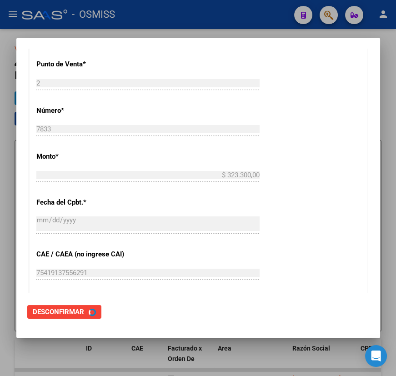
scroll to position [0, 0]
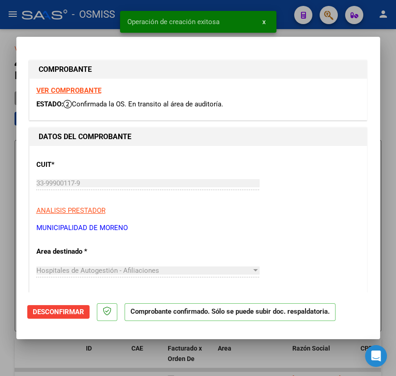
type input "[DATE]"
click at [118, 354] on div at bounding box center [198, 188] width 396 height 376
type input "$ 0,00"
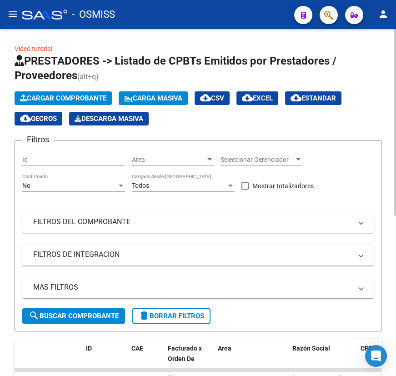
click at [66, 100] on span "Cargar Comprobante" at bounding box center [63, 98] width 86 height 8
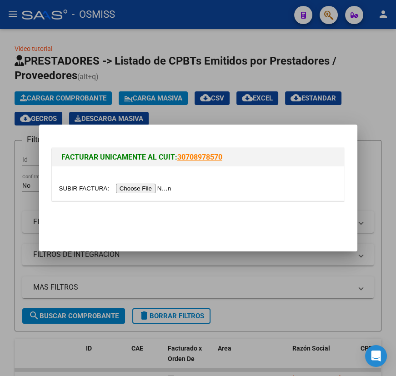
click at [85, 182] on div at bounding box center [198, 183] width 292 height 34
click at [95, 190] on input "file" at bounding box center [116, 189] width 115 height 10
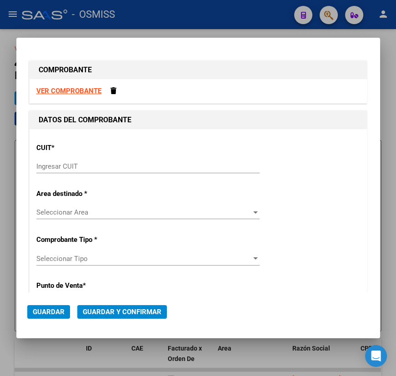
click at [100, 165] on input "Ingresar CUIT" at bounding box center [147, 166] width 223 height 8
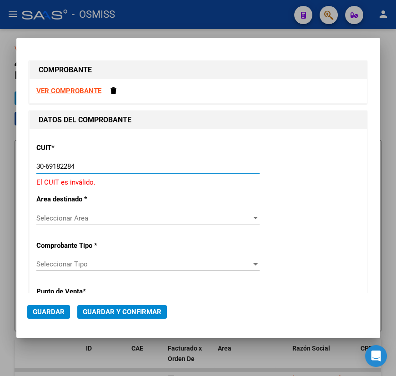
type input "30-69182284-9"
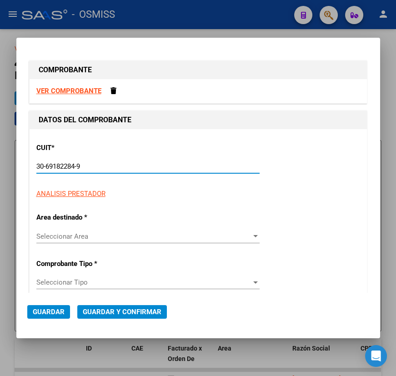
type input "1384"
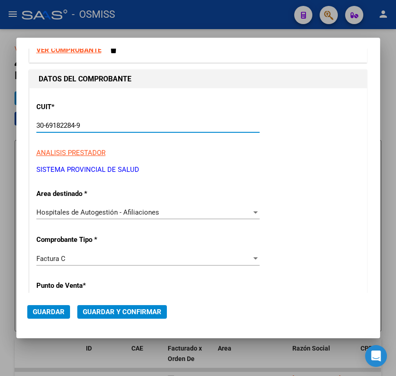
scroll to position [82, 0]
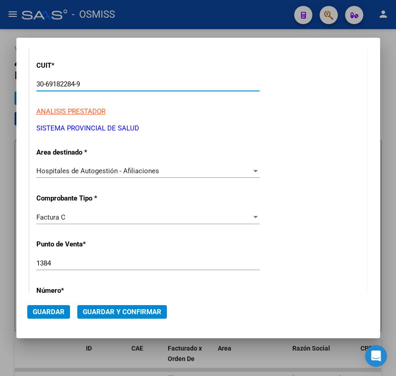
type input "30-69182284-9"
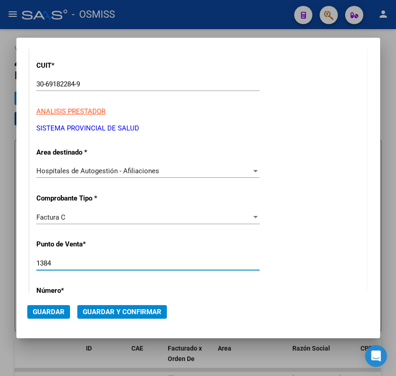
drag, startPoint x: 59, startPoint y: 260, endPoint x: 19, endPoint y: 266, distance: 39.9
click at [19, 266] on mat-dialog-content "COMPROBANTE VER COMPROBANTE DATOS DEL COMPROBANTE CUIT * 30-69182284-9 Ingresar…" at bounding box center [198, 171] width 364 height 245
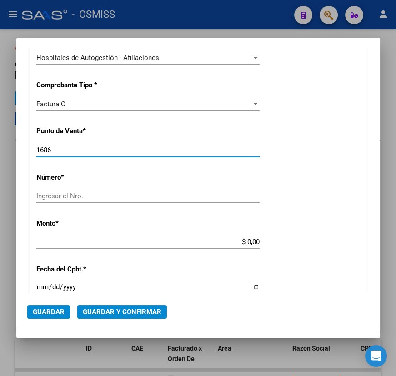
scroll to position [206, 0]
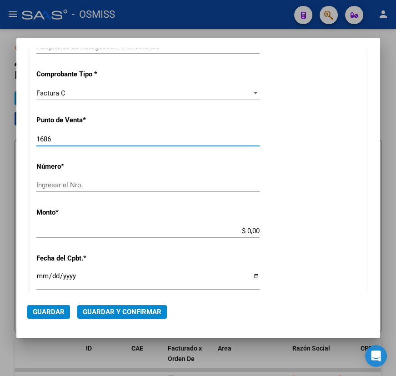
type input "1686"
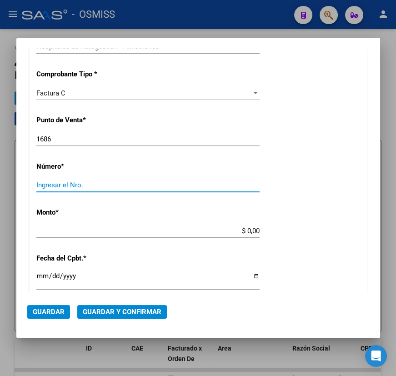
click at [55, 184] on input "Ingresar el Nro." at bounding box center [147, 185] width 223 height 8
type input "1784"
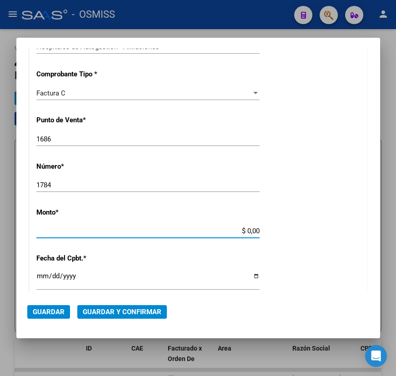
drag, startPoint x: 241, startPoint y: 229, endPoint x: 295, endPoint y: 238, distance: 54.8
click at [295, 238] on div "CUIT * 30-69182284-9 Ingresar CUIT ANALISIS PRESTADOR SISTEMA PROVINCIAL DE [PE…" at bounding box center [198, 245] width 337 height 645
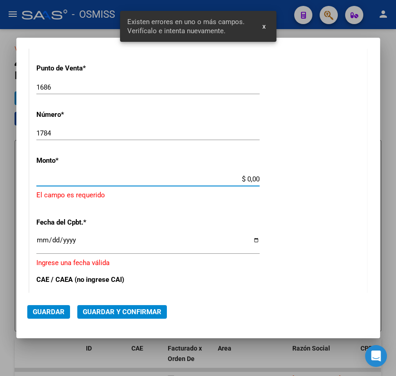
scroll to position [262, 0]
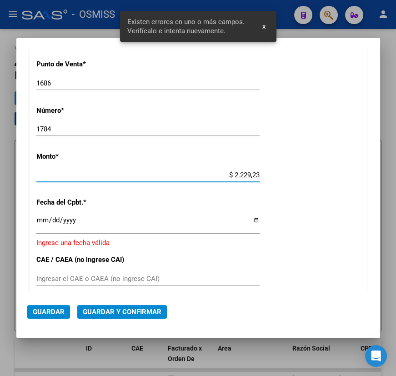
type input "$ 22.292,34"
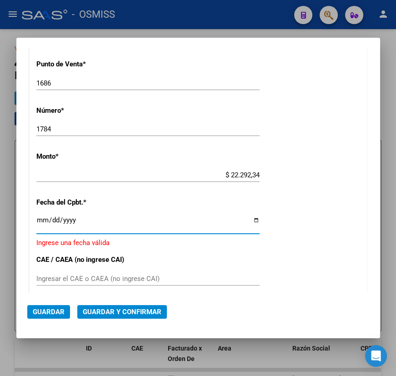
click at [41, 222] on input "Ingresar la fecha" at bounding box center [147, 223] width 223 height 15
click at [251, 220] on input "Ingresar la fecha" at bounding box center [147, 223] width 223 height 15
type input "[DATE]"
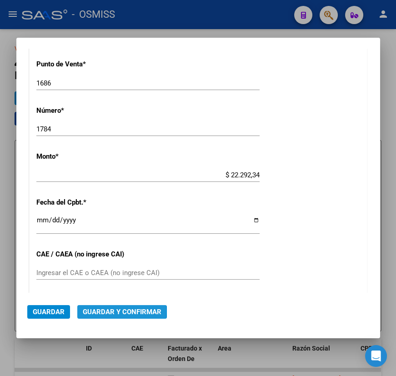
click at [100, 311] on span "Guardar y Confirmar" at bounding box center [122, 312] width 79 height 8
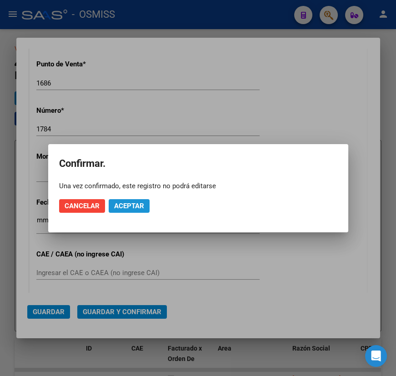
click at [123, 207] on span "Aceptar" at bounding box center [129, 206] width 30 height 8
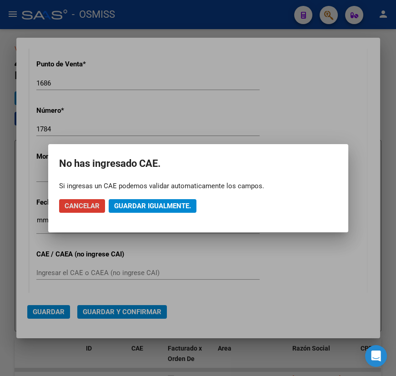
click at [157, 210] on button "Guardar igualmente." at bounding box center [153, 206] width 88 height 14
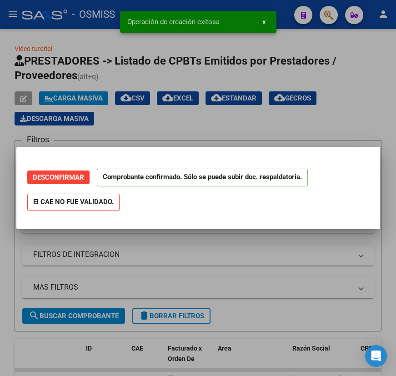
scroll to position [0, 0]
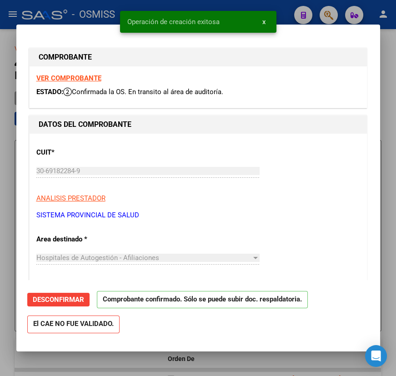
type input "[DATE]"
click at [131, 356] on div at bounding box center [198, 188] width 396 height 376
type input "$ 0,00"
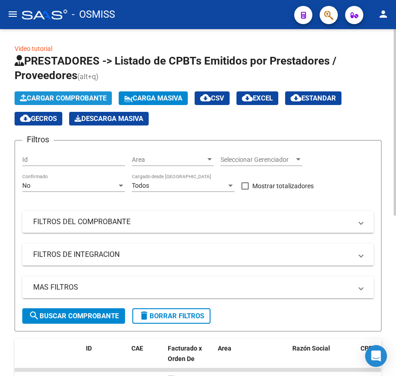
click at [27, 97] on span "Cargar Comprobante" at bounding box center [63, 98] width 86 height 8
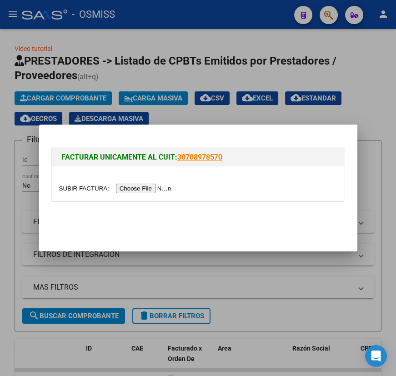
click at [74, 190] on input "file" at bounding box center [116, 189] width 115 height 10
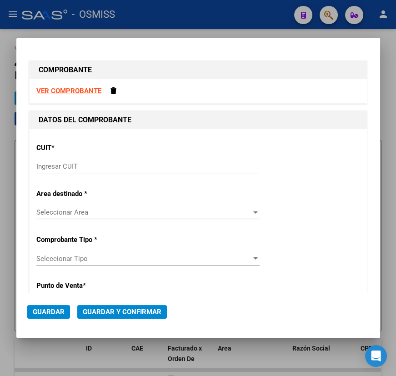
click at [110, 162] on input "Ingresar CUIT" at bounding box center [147, 166] width 223 height 8
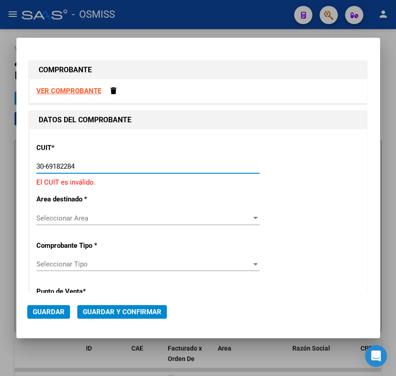
type input "30-69182284-9"
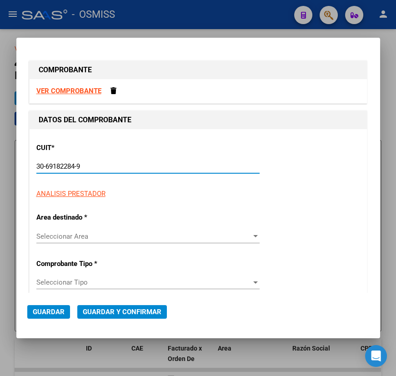
type input "1686"
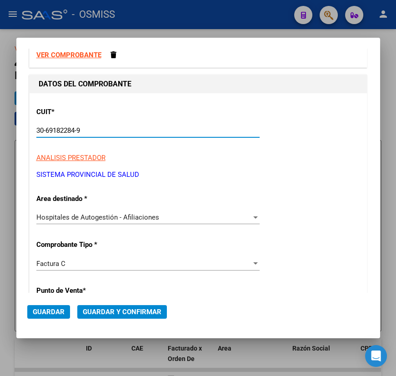
scroll to position [82, 0]
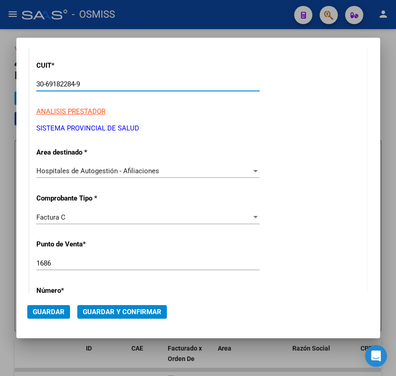
type input "30-69182284-9"
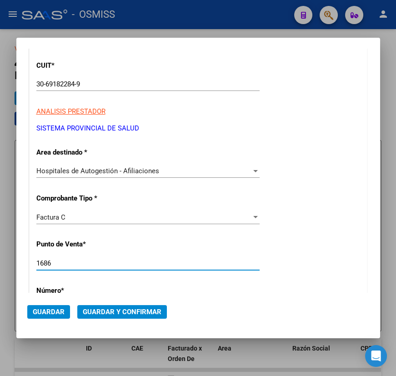
drag, startPoint x: 56, startPoint y: 260, endPoint x: 33, endPoint y: 260, distance: 23.2
click at [33, 260] on div "CUIT * 30-69182284-9 Ingresar CUIT ANALISIS PRESTADOR SISTEMA PROVINCIAL DE [PE…" at bounding box center [198, 369] width 337 height 645
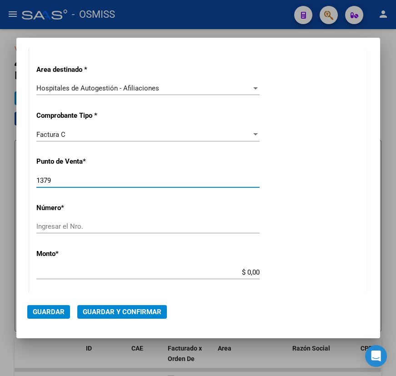
type input "1379"
click at [59, 228] on input "Ingresar el Nro." at bounding box center [147, 226] width 223 height 8
type input "4012"
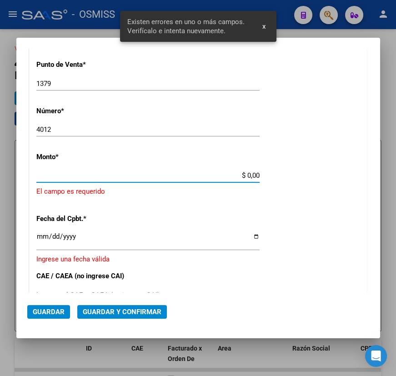
scroll to position [262, 0]
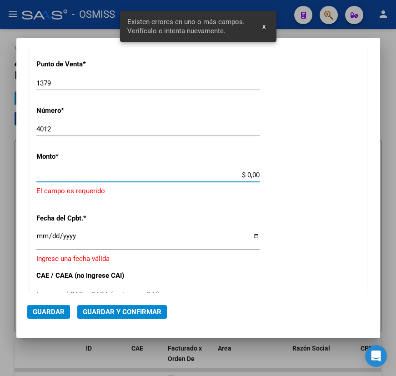
drag, startPoint x: 242, startPoint y: 272, endPoint x: 289, endPoint y: 208, distance: 79.4
click at [289, 208] on div "CUIT * 30-69182284-9 Ingresar CUIT ANALISIS PRESTADOR SISTEMA PROVINCIAL DE [PE…" at bounding box center [198, 200] width 337 height 666
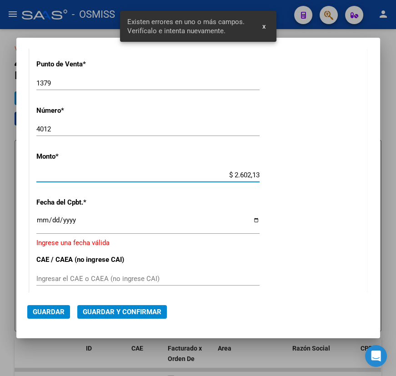
type input "$ 26.021,38"
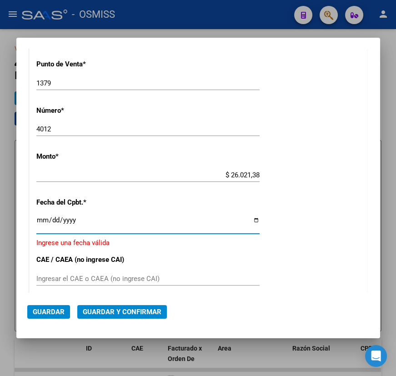
click at [40, 220] on input "Ingresar la fecha" at bounding box center [147, 223] width 223 height 15
click at [251, 219] on input "Ingresar la fecha" at bounding box center [147, 223] width 223 height 15
type input "[DATE]"
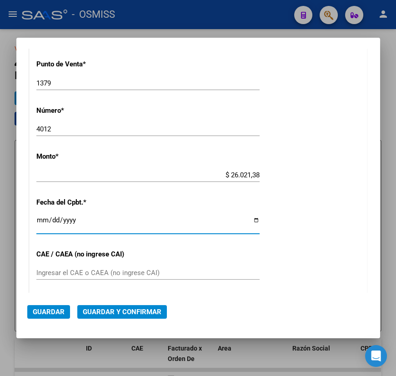
click at [145, 311] on span "Guardar y Confirmar" at bounding box center [122, 312] width 79 height 8
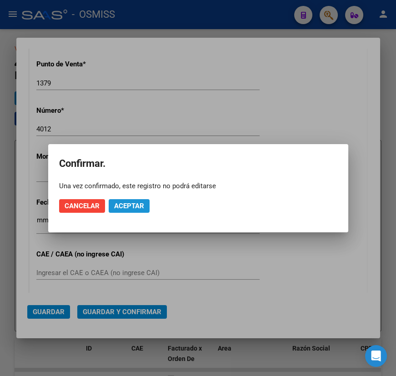
click at [125, 207] on span "Aceptar" at bounding box center [129, 206] width 30 height 8
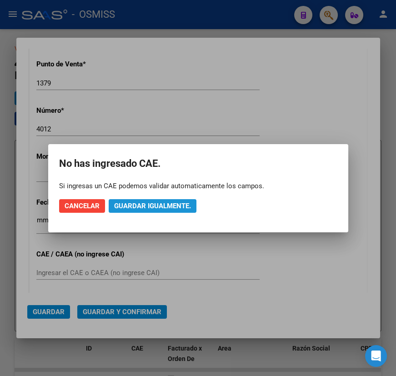
click at [175, 208] on span "Guardar igualmente." at bounding box center [152, 206] width 77 height 8
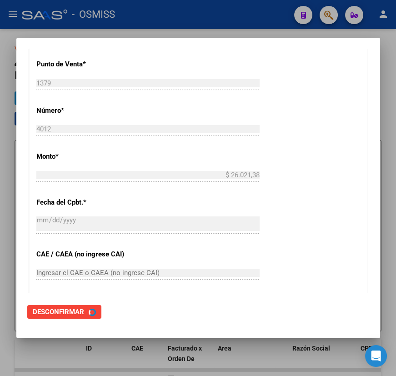
scroll to position [0, 0]
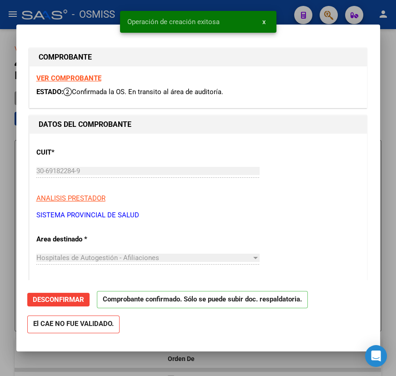
type input "[DATE]"
click at [155, 358] on div at bounding box center [198, 188] width 396 height 376
type input "$ 0,00"
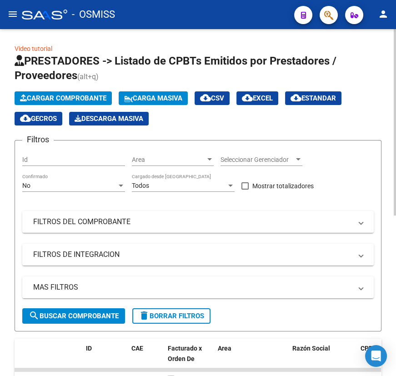
click at [43, 97] on span "Cargar Comprobante" at bounding box center [63, 98] width 86 height 8
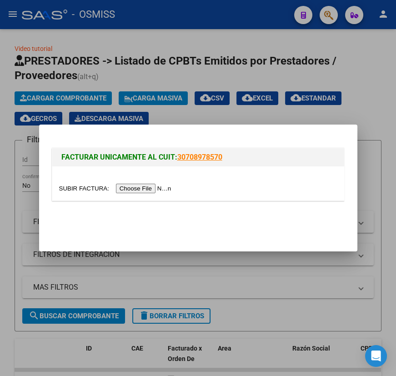
click at [75, 188] on input "file" at bounding box center [116, 189] width 115 height 10
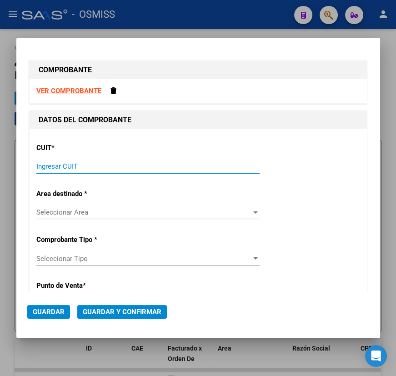
click at [136, 165] on input "Ingresar CUIT" at bounding box center [147, 166] width 223 height 8
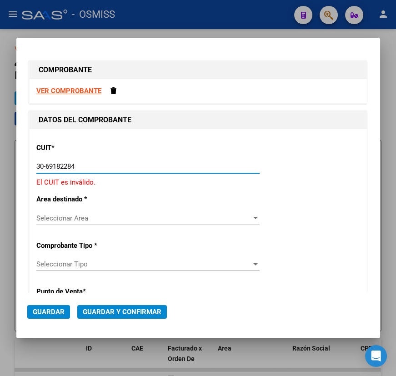
type input "30-69182284-9"
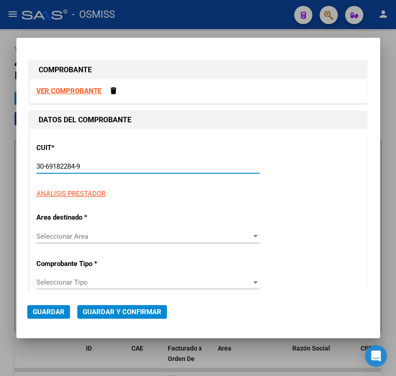
type input "1379"
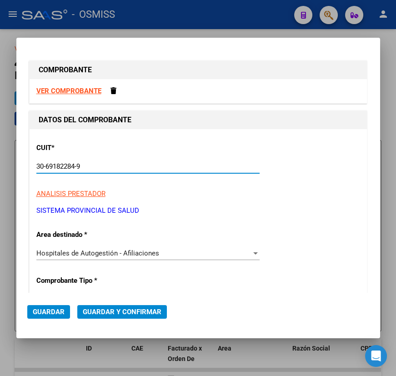
scroll to position [82, 0]
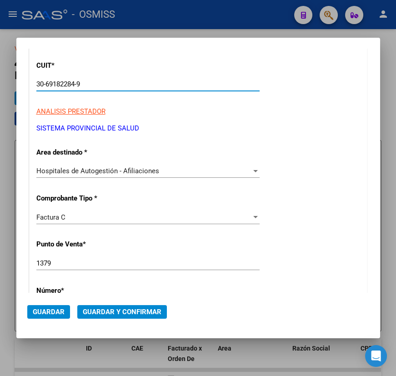
type input "30-69182284-9"
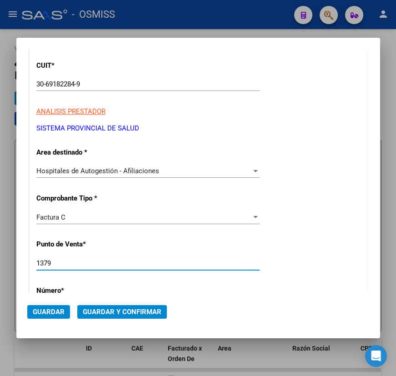
drag, startPoint x: 52, startPoint y: 261, endPoint x: 47, endPoint y: 264, distance: 5.7
click at [47, 264] on input "1379" at bounding box center [147, 263] width 223 height 8
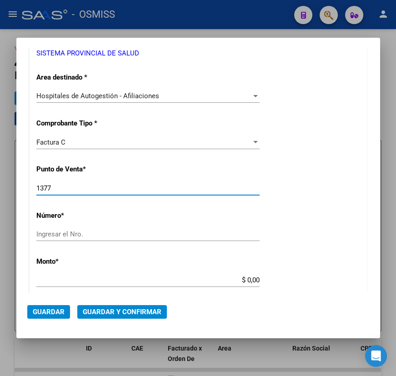
scroll to position [206, 0]
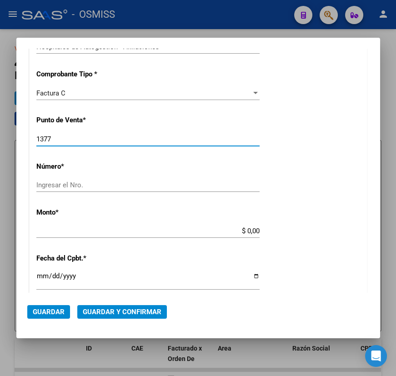
type input "1377"
click at [50, 184] on input "Ingresar el Nro." at bounding box center [147, 185] width 223 height 8
type input "4013"
drag, startPoint x: 241, startPoint y: 231, endPoint x: 265, endPoint y: 231, distance: 24.1
click at [265, 231] on div "CUIT * 30-69182284-9 Ingresar CUIT ANALISIS PRESTADOR SISTEMA PROVINCIAL DE [PE…" at bounding box center [198, 245] width 337 height 645
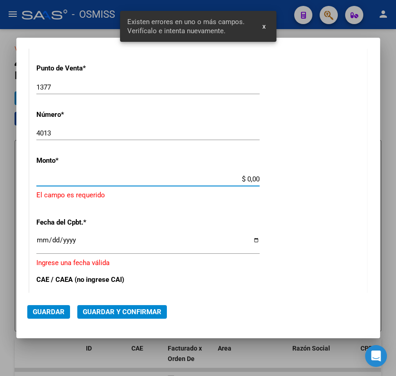
scroll to position [262, 0]
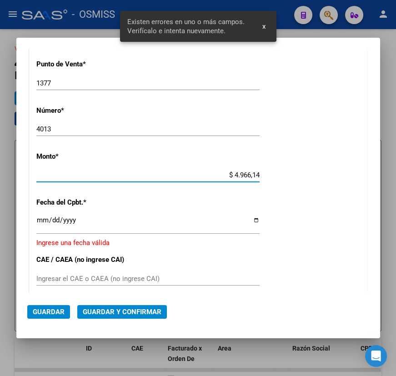
type input "$ 49.661,43"
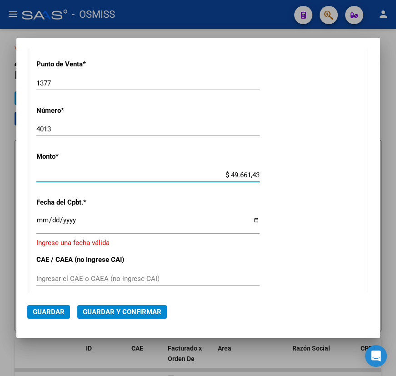
click at [248, 219] on input "Ingresar la fecha" at bounding box center [147, 223] width 223 height 15
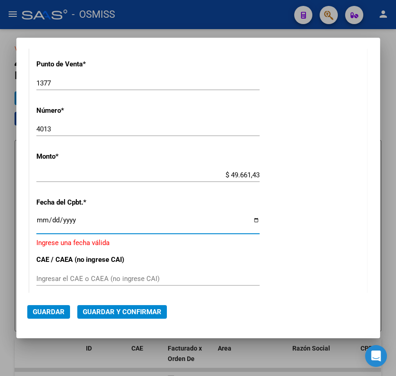
type input "[DATE]"
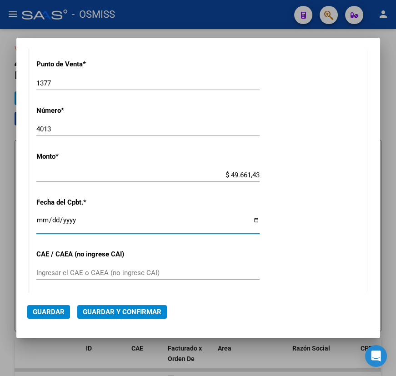
click at [123, 305] on button "Guardar y Confirmar" at bounding box center [122, 312] width 90 height 14
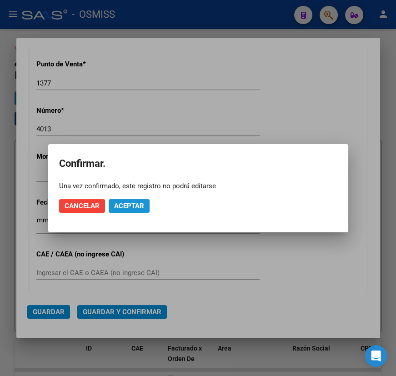
click at [134, 207] on span "Aceptar" at bounding box center [129, 206] width 30 height 8
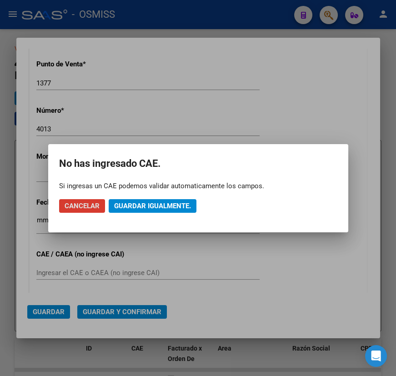
click at [139, 204] on span "Guardar igualmente." at bounding box center [152, 206] width 77 height 8
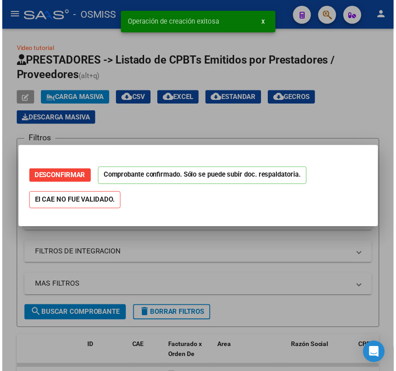
scroll to position [0, 0]
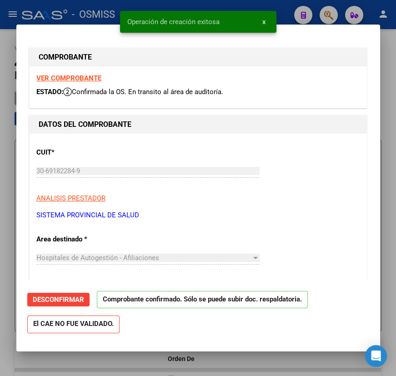
type input "[DATE]"
click at [118, 360] on div at bounding box center [198, 188] width 396 height 376
type input "$ 0,00"
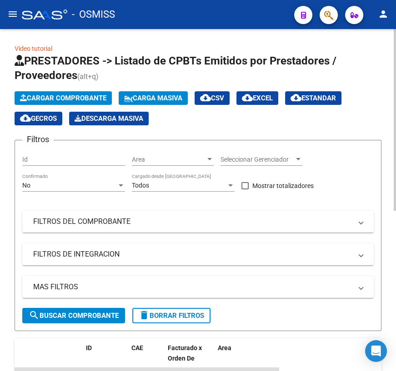
click at [87, 96] on span "Cargar Comprobante" at bounding box center [63, 98] width 86 height 8
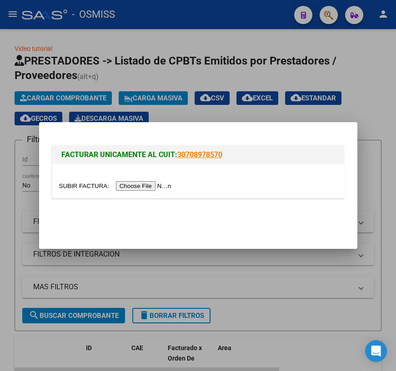
click at [68, 186] on input "file" at bounding box center [116, 186] width 115 height 10
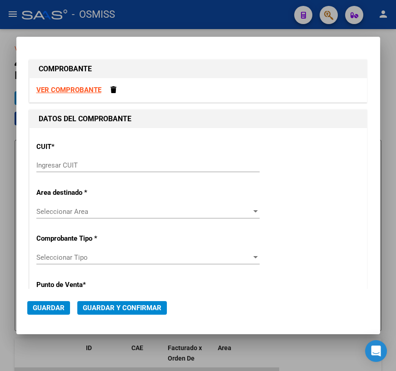
click at [85, 168] on input "Ingresar CUIT" at bounding box center [147, 165] width 223 height 8
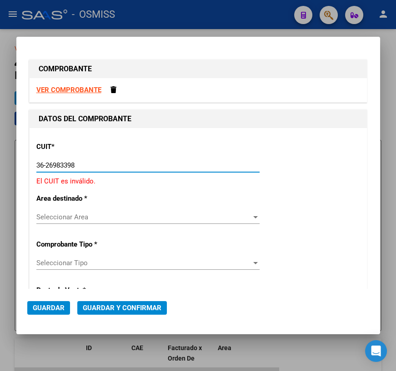
drag, startPoint x: 86, startPoint y: 166, endPoint x: -5, endPoint y: 154, distance: 91.2
click at [0, 154] on html "menu - OSMISS person Firma Express Inicio Calendario SSS Instructivos Contacto …" at bounding box center [198, 185] width 396 height 371
type input "30-62698339-8"
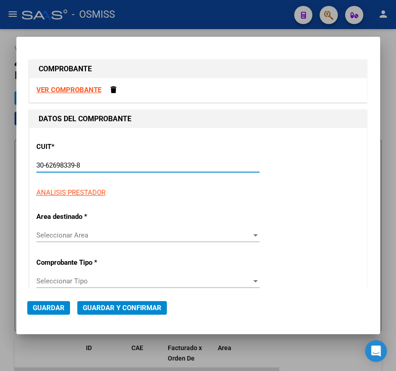
type input "160"
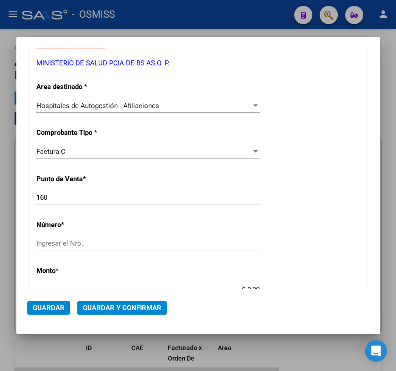
scroll to position [165, 0]
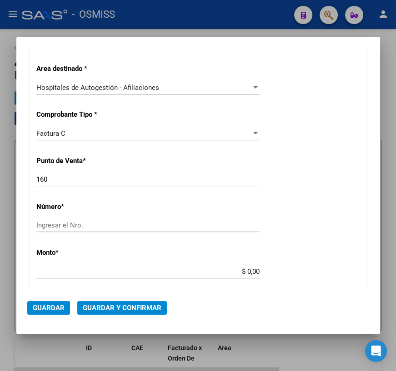
type input "30-62698339-8"
drag, startPoint x: 53, startPoint y: 183, endPoint x: 28, endPoint y: 179, distance: 25.3
click at [29, 179] on div "DATOS DEL COMPROBANTE CUIT * 30-62698339-8 Ingresar CUIT ANALISIS PRESTADOR MIN…" at bounding box center [198, 277] width 338 height 664
type input "131"
click at [71, 226] on input "Ingresar el Nro." at bounding box center [147, 225] width 223 height 8
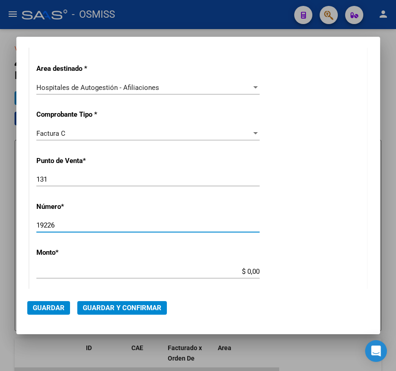
type input "19226"
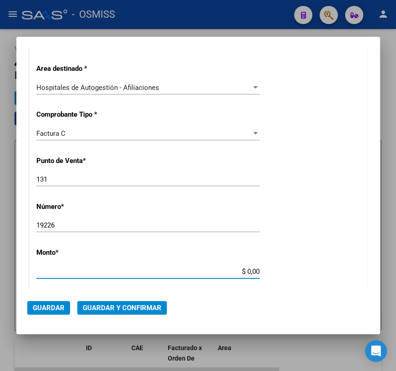
drag, startPoint x: 241, startPoint y: 273, endPoint x: 275, endPoint y: 270, distance: 33.8
click at [275, 270] on div "CUIT * 30-62698339-8 Ingresar CUIT ANALISIS PRESTADOR MINISTERIO DE SALUD PCIA …" at bounding box center [198, 285] width 337 height 645
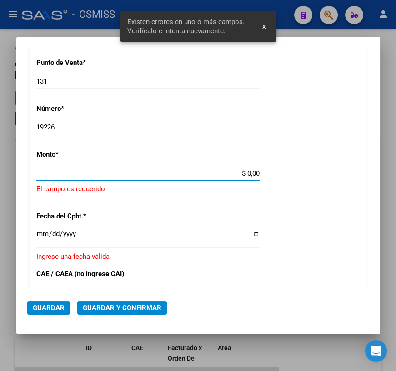
scroll to position [264, 0]
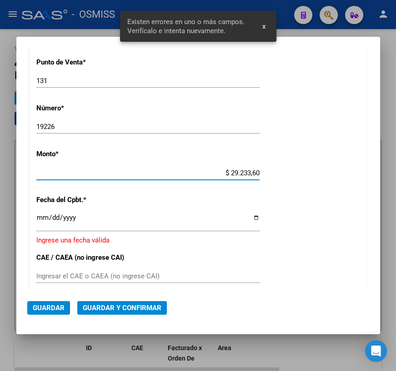
type input "$ 292.336,00"
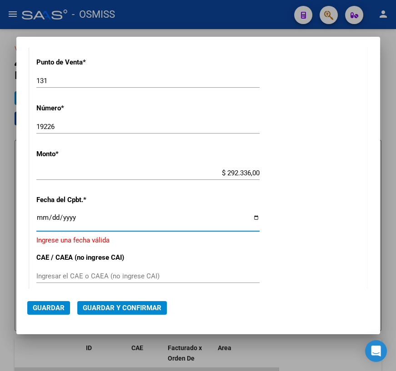
click at [250, 217] on input "Ingresar la fecha" at bounding box center [147, 221] width 223 height 15
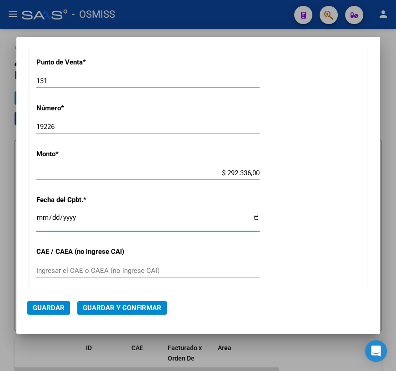
type input "[DATE]"
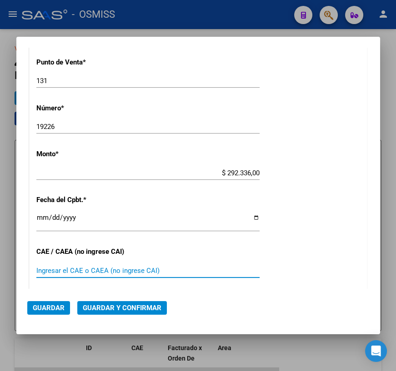
click at [62, 272] on input "Ingresar el CAE o CAEA (no ingrese CAI)" at bounding box center [147, 271] width 223 height 8
type input "75398547275672"
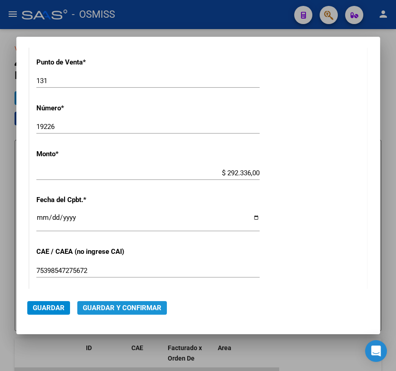
click at [134, 310] on span "Guardar y Confirmar" at bounding box center [122, 308] width 79 height 8
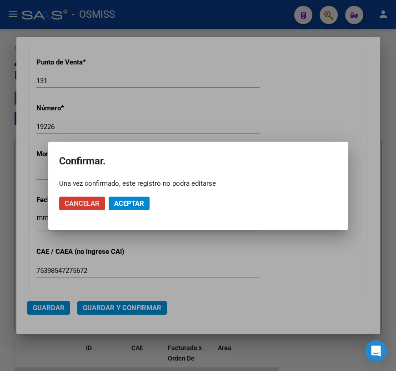
click at [141, 204] on span "Aceptar" at bounding box center [129, 204] width 30 height 8
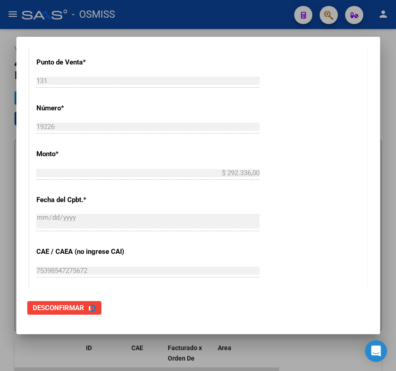
scroll to position [0, 0]
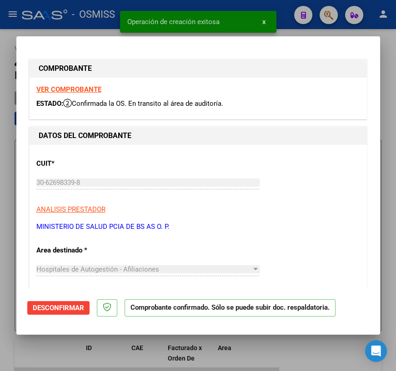
type input "[DATE]"
click at [112, 351] on div at bounding box center [198, 185] width 396 height 371
type input "$ 0,00"
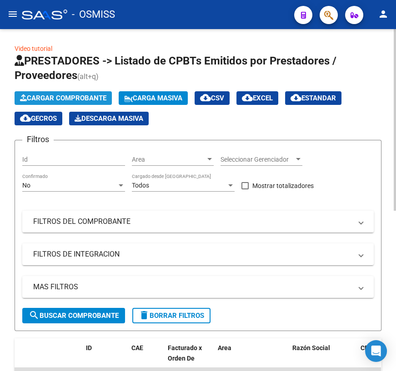
click at [91, 100] on span "Cargar Comprobante" at bounding box center [63, 98] width 86 height 8
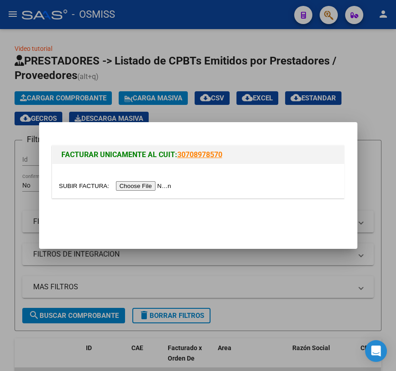
click at [78, 184] on input "file" at bounding box center [116, 186] width 115 height 10
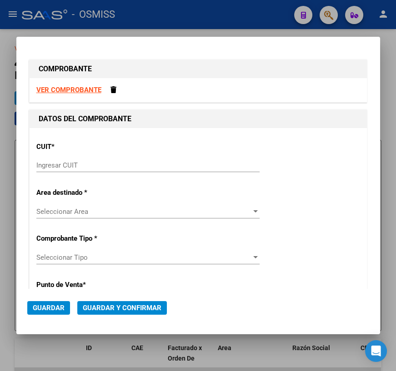
click at [90, 165] on input "Ingresar CUIT" at bounding box center [147, 165] width 223 height 8
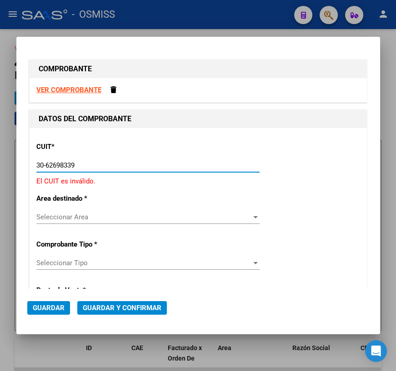
type input "30-62698339-8"
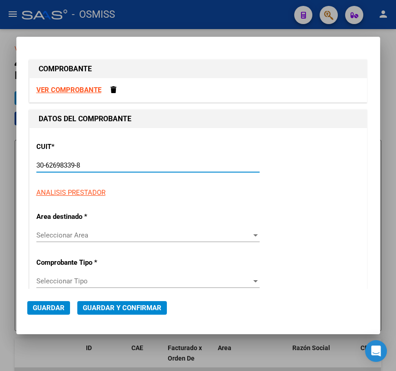
type input "131"
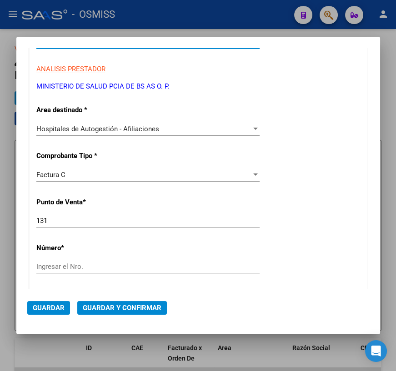
scroll to position [165, 0]
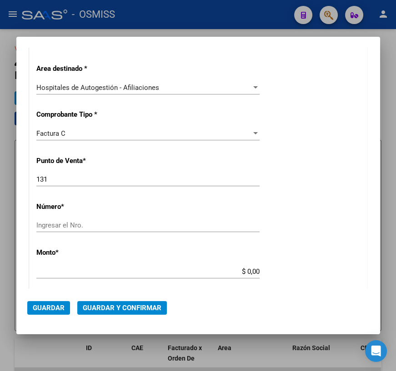
type input "30-62698339-8"
click at [56, 229] on input "Ingresar el Nro." at bounding box center [147, 225] width 223 height 8
type input "19223"
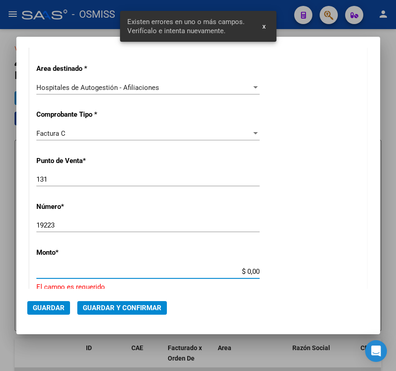
drag, startPoint x: 242, startPoint y: 269, endPoint x: 282, endPoint y: 269, distance: 40.0
click at [282, 269] on div "CUIT * 30-62698339-8 Ingresar CUIT ANALISIS PRESTADOR MINISTERIO DE SALUD PCIA …" at bounding box center [198, 296] width 337 height 666
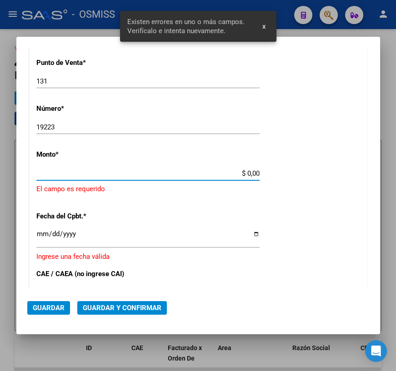
scroll to position [264, 0]
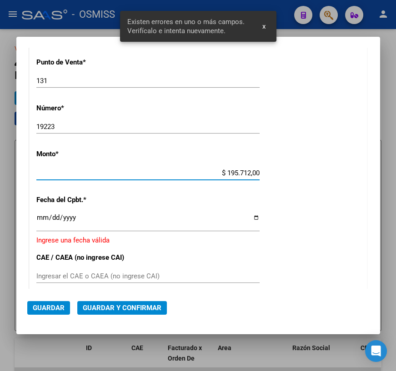
type input "$ 1.957.120,00"
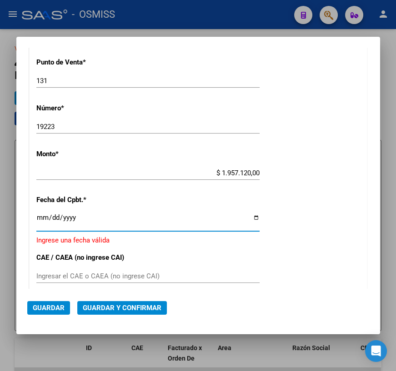
click at [252, 215] on input "Ingresar la fecha" at bounding box center [147, 221] width 223 height 15
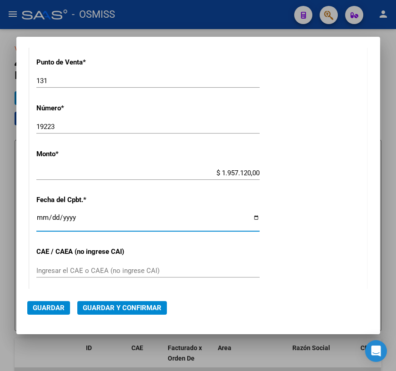
type input "[DATE]"
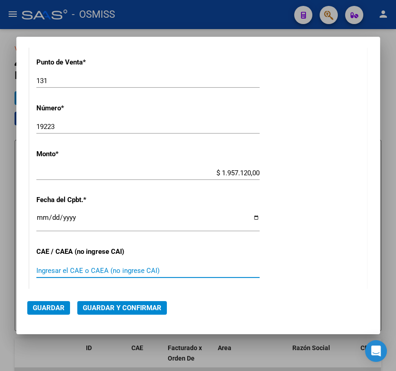
click at [49, 270] on input "Ingresar el CAE o CAEA (no ingrese CAI)" at bounding box center [147, 271] width 223 height 8
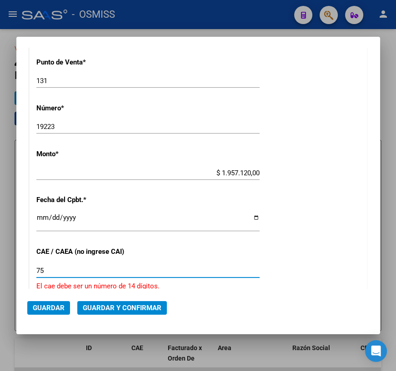
type input "753"
type input "75398546859485"
click at [150, 310] on span "Guardar y Confirmar" at bounding box center [122, 308] width 79 height 8
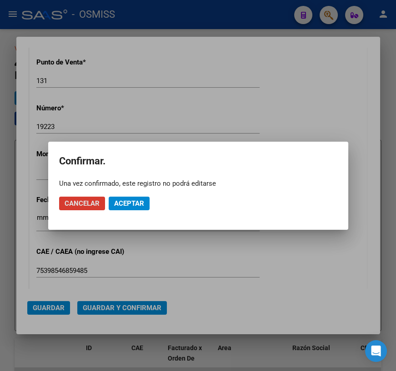
click at [145, 204] on button "Aceptar" at bounding box center [129, 204] width 41 height 14
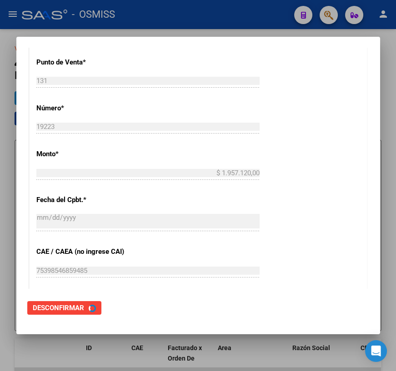
scroll to position [0, 0]
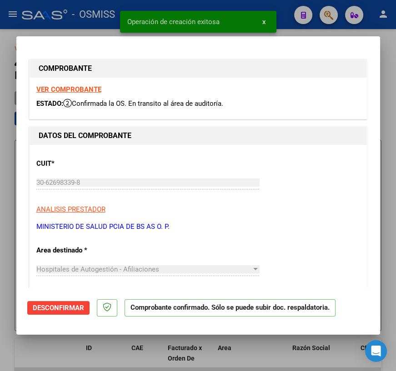
type input "[DATE]"
click at [257, 357] on div at bounding box center [198, 185] width 396 height 371
type input "$ 0,00"
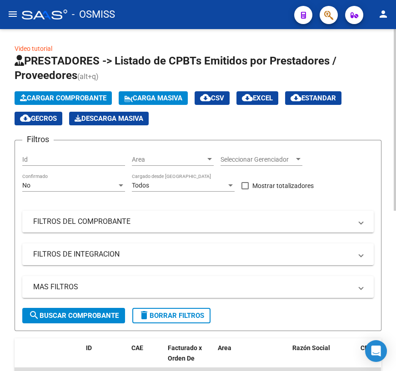
click at [90, 94] on span "Cargar Comprobante" at bounding box center [63, 98] width 86 height 8
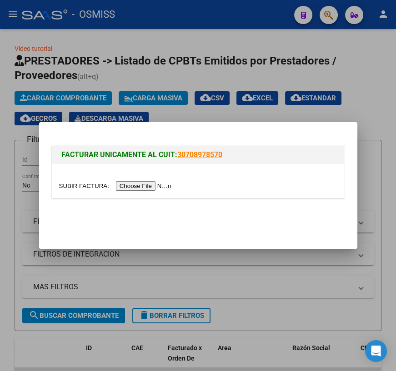
click at [73, 181] on div at bounding box center [198, 186] width 278 height 10
click at [79, 187] on input "file" at bounding box center [116, 186] width 115 height 10
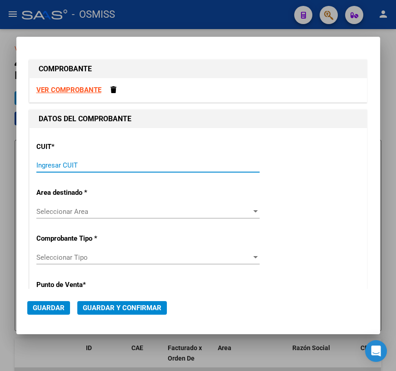
click at [65, 161] on input "Ingresar CUIT" at bounding box center [147, 165] width 223 height 8
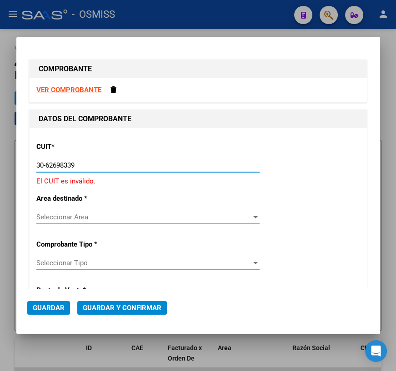
type input "30-62698339-8"
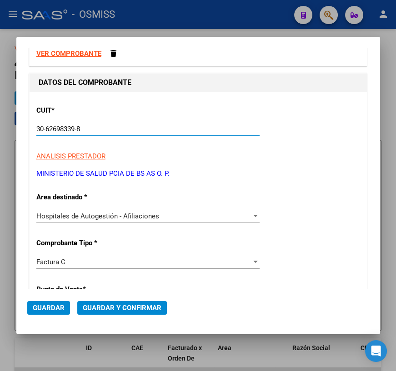
scroll to position [82, 0]
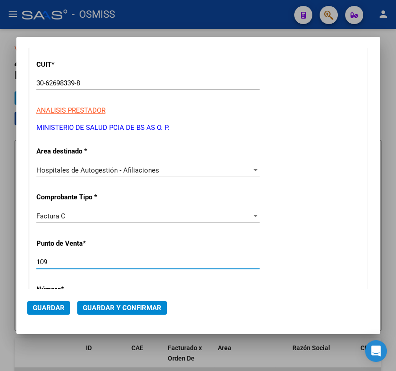
drag, startPoint x: 57, startPoint y: 261, endPoint x: 40, endPoint y: 261, distance: 16.4
click at [40, 261] on input "109" at bounding box center [147, 262] width 223 height 8
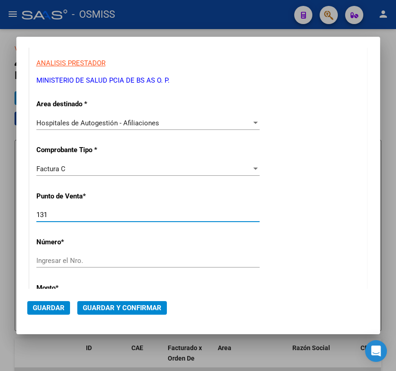
scroll to position [165, 0]
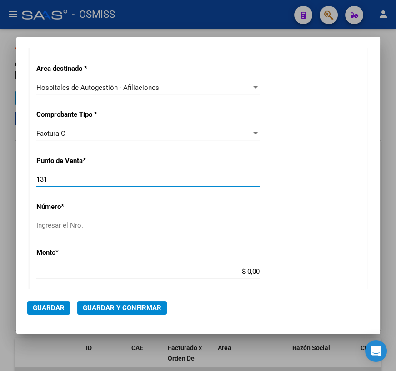
click at [62, 225] on input "Ingresar el Nro." at bounding box center [147, 225] width 223 height 8
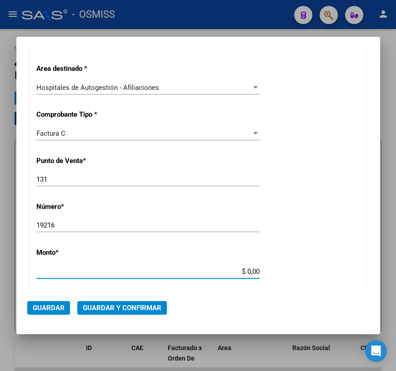
drag, startPoint x: 242, startPoint y: 272, endPoint x: 265, endPoint y: 270, distance: 22.8
click at [265, 270] on div "CUIT * 30-62698339-8 Ingresar CUIT ANALISIS PRESTADOR MINISTERIO DE SALUD PCIA …" at bounding box center [198, 285] width 337 height 645
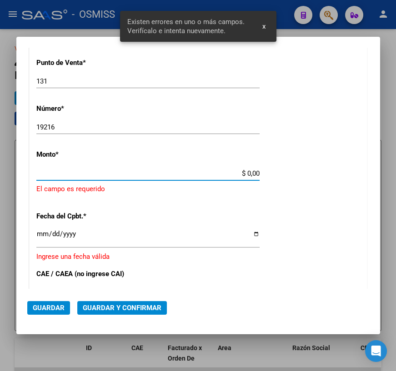
scroll to position [264, 0]
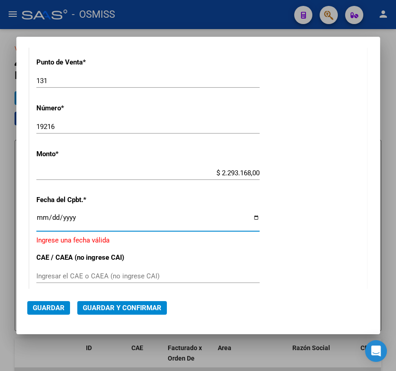
click at [250, 215] on input "Ingresar la fecha" at bounding box center [147, 221] width 223 height 15
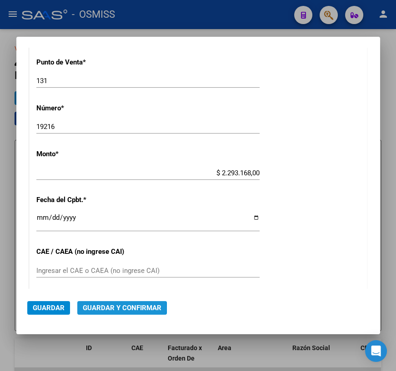
click at [90, 310] on span "Guardar y Confirmar" at bounding box center [122, 308] width 79 height 8
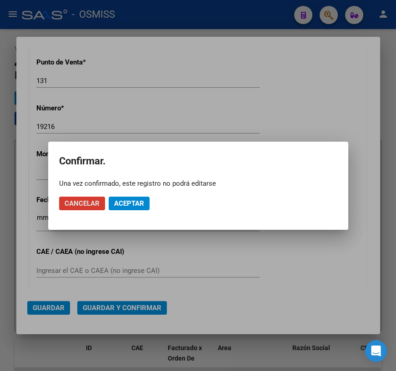
click at [125, 209] on button "Aceptar" at bounding box center [129, 204] width 41 height 14
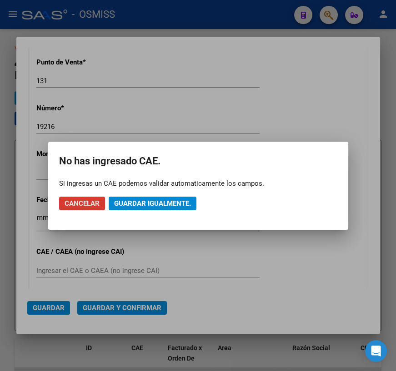
click at [145, 205] on span "Guardar igualmente." at bounding box center [152, 204] width 77 height 8
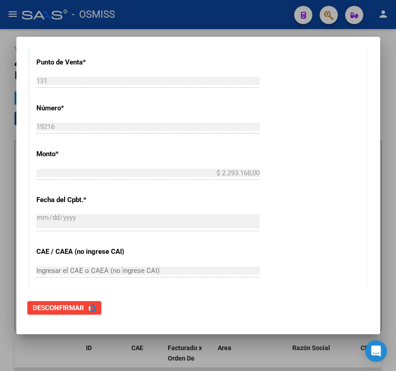
scroll to position [0, 0]
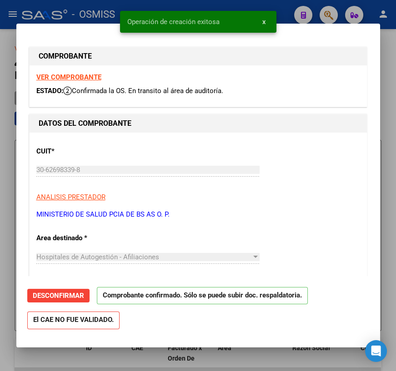
click at [271, 356] on div at bounding box center [198, 185] width 396 height 371
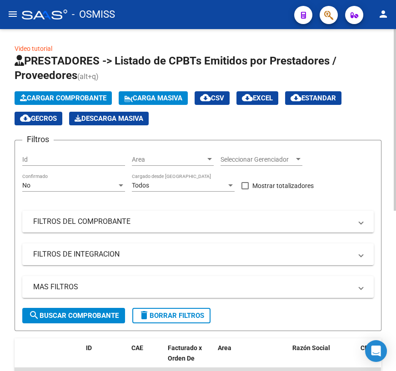
click at [66, 99] on span "Cargar Comprobante" at bounding box center [63, 98] width 86 height 8
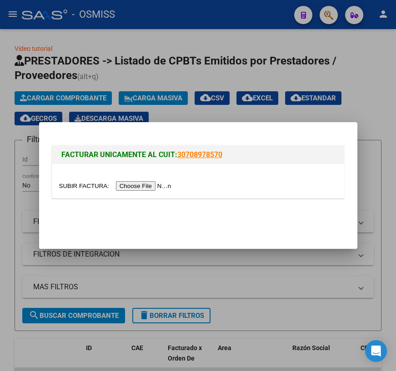
click at [86, 186] on input "file" at bounding box center [116, 186] width 115 height 10
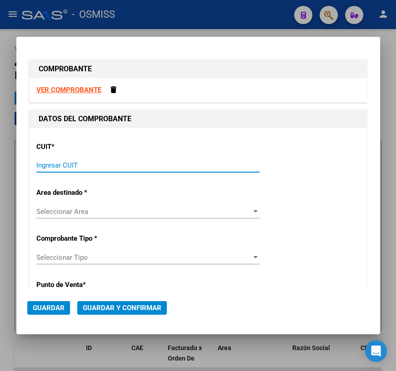
click at [81, 166] on input "Ingresar CUIT" at bounding box center [147, 165] width 223 height 8
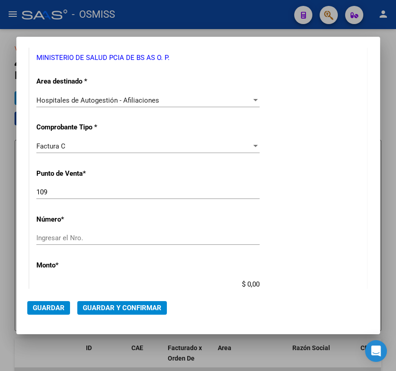
scroll to position [165, 0]
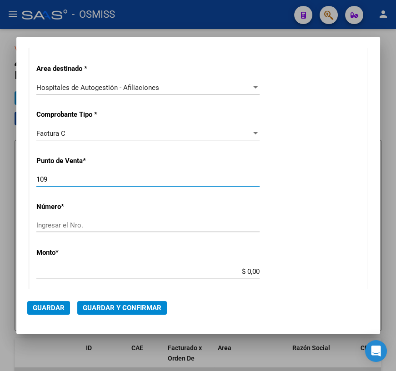
drag, startPoint x: 47, startPoint y: 177, endPoint x: 40, endPoint y: 177, distance: 7.3
click at [40, 177] on input "109" at bounding box center [147, 179] width 223 height 8
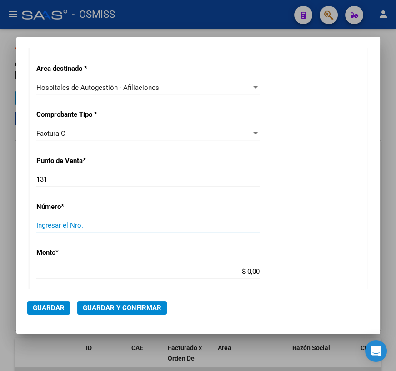
click at [49, 223] on input "Ingresar el Nro." at bounding box center [147, 225] width 223 height 8
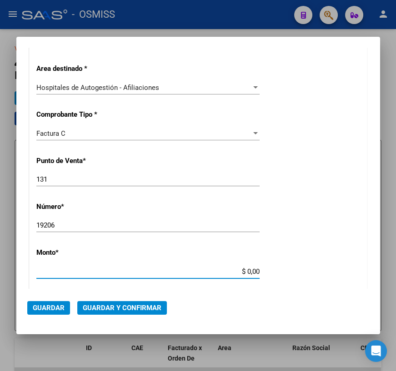
drag, startPoint x: 243, startPoint y: 271, endPoint x: 286, endPoint y: 270, distance: 43.2
click at [286, 270] on div "CUIT * 30-62698339-8 Ingresar CUIT ANALISIS PRESTADOR MINISTERIO DE SALUD PCIA …" at bounding box center [198, 285] width 337 height 645
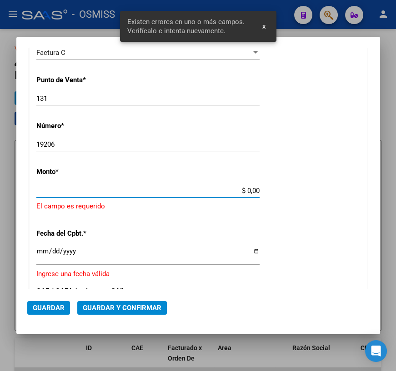
scroll to position [264, 0]
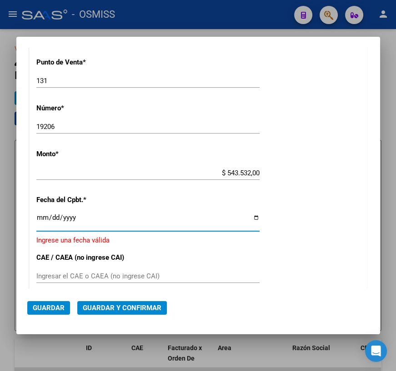
click at [251, 217] on input "Ingresar la fecha" at bounding box center [147, 221] width 223 height 15
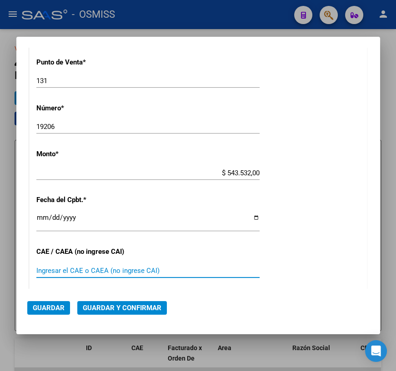
click at [101, 272] on input "Ingresar el CAE o CAEA (no ingrese CAI)" at bounding box center [147, 271] width 223 height 8
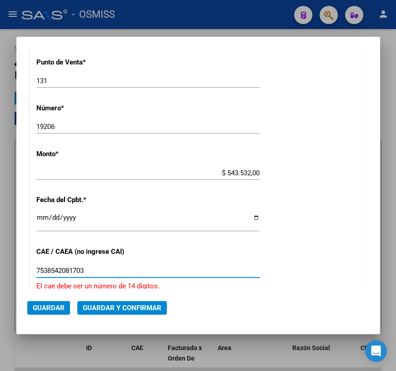
click at [47, 272] on input "7538542081703" at bounding box center [147, 271] width 223 height 8
click at [93, 301] on button "Guardar y Confirmar" at bounding box center [122, 308] width 90 height 14
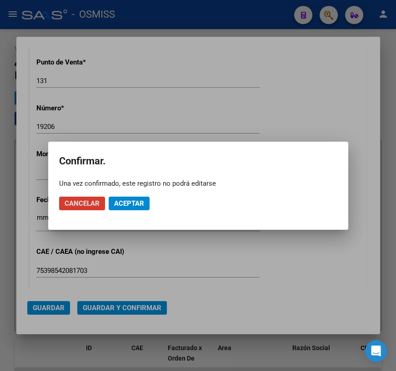
click at [132, 203] on span "Aceptar" at bounding box center [129, 204] width 30 height 8
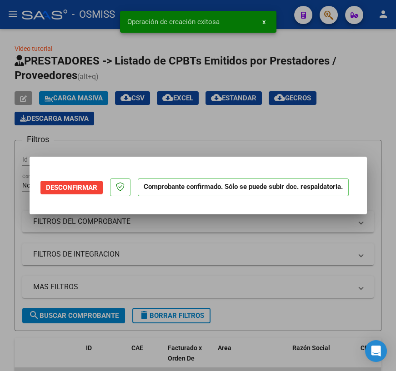
scroll to position [0, 0]
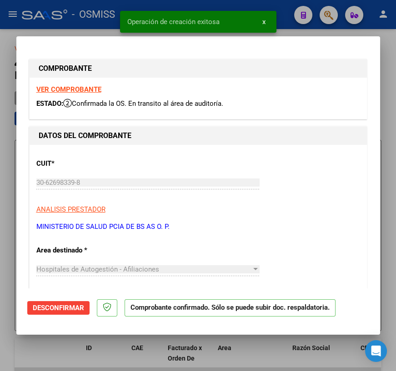
click at [259, 349] on div at bounding box center [198, 185] width 396 height 371
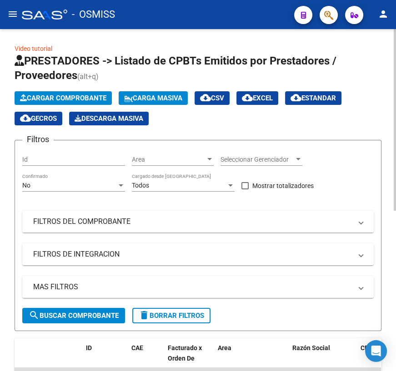
click at [79, 97] on span "Cargar Comprobante" at bounding box center [63, 98] width 86 height 8
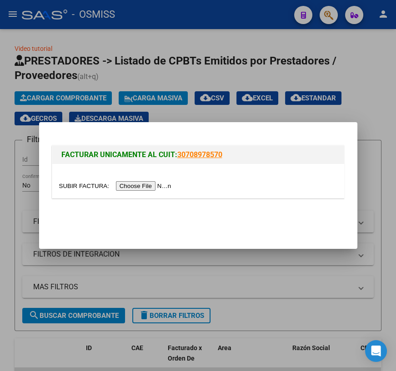
click at [76, 188] on input "file" at bounding box center [116, 186] width 115 height 10
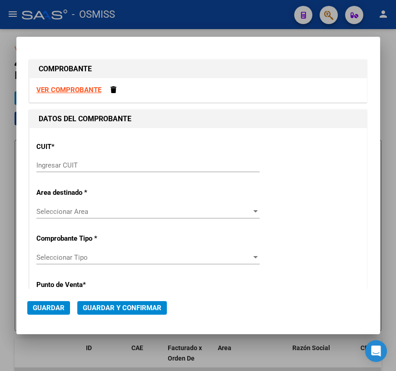
click at [71, 166] on input "Ingresar CUIT" at bounding box center [147, 165] width 223 height 8
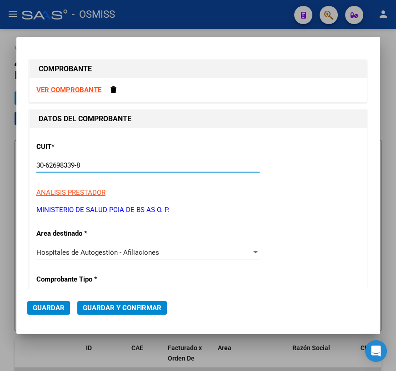
scroll to position [82, 0]
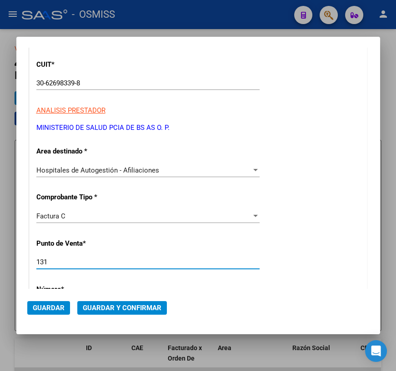
drag, startPoint x: 53, startPoint y: 258, endPoint x: 30, endPoint y: 260, distance: 23.7
click at [30, 260] on div "CUIT * 30-62698339-8 Ingresar CUIT ANALISIS PRESTADOR MINISTERIO DE SALUD PCIA …" at bounding box center [198, 368] width 337 height 645
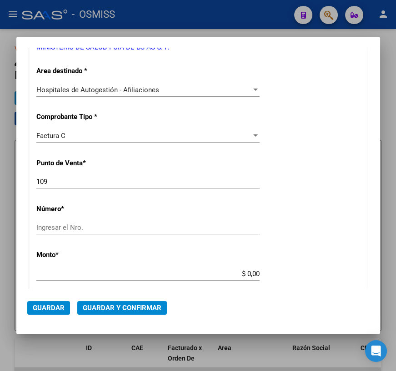
scroll to position [165, 0]
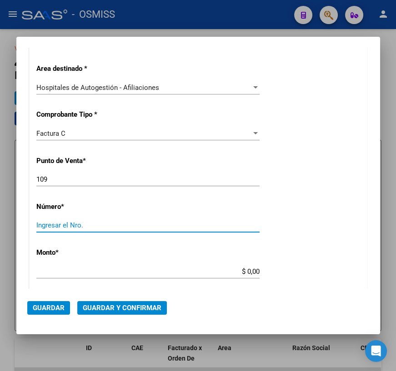
click at [69, 227] on input "Ingresar el Nro." at bounding box center [147, 225] width 223 height 8
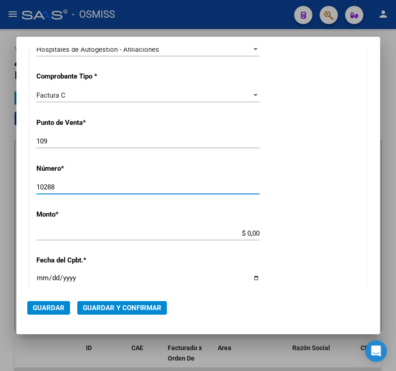
scroll to position [248, 0]
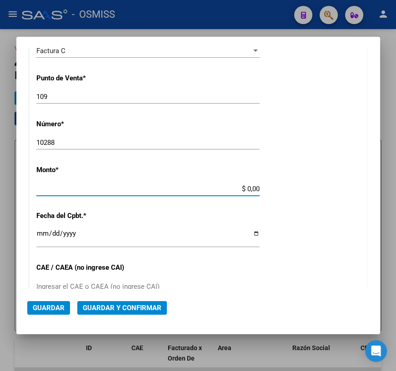
drag, startPoint x: 241, startPoint y: 189, endPoint x: 264, endPoint y: 186, distance: 23.3
click at [264, 186] on div "CUIT * 30-62698339-8 Ingresar CUIT ANALISIS PRESTADOR MINISTERIO DE SALUD PCIA …" at bounding box center [198, 202] width 337 height 645
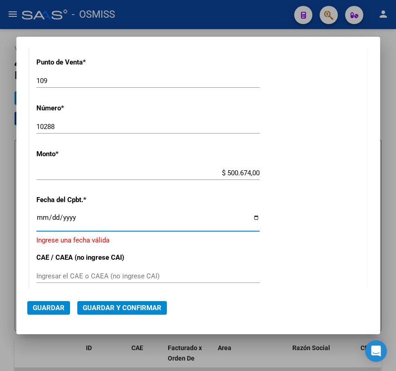
click at [255, 218] on input "Ingresar la fecha" at bounding box center [147, 221] width 223 height 15
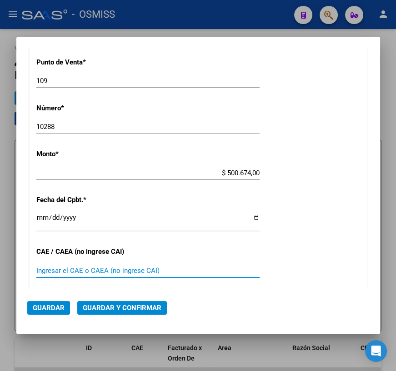
click at [76, 271] on input "Ingresar el CAE o CAEA (no ingrese CAI)" at bounding box center [147, 271] width 223 height 8
click at [121, 309] on span "Guardar y Confirmar" at bounding box center [122, 308] width 79 height 8
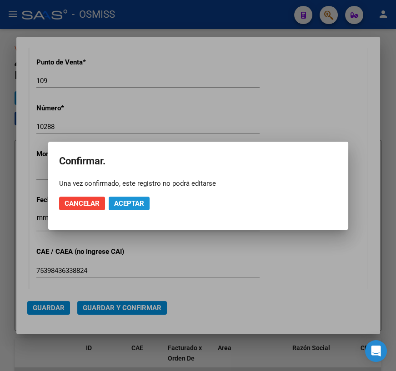
click at [136, 203] on span "Aceptar" at bounding box center [129, 204] width 30 height 8
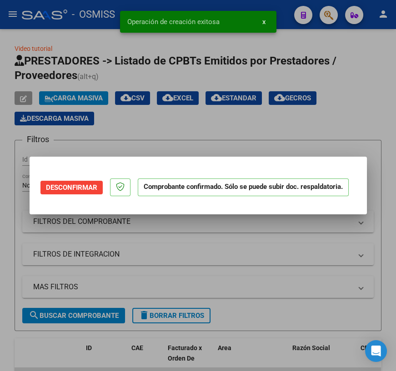
scroll to position [0, 0]
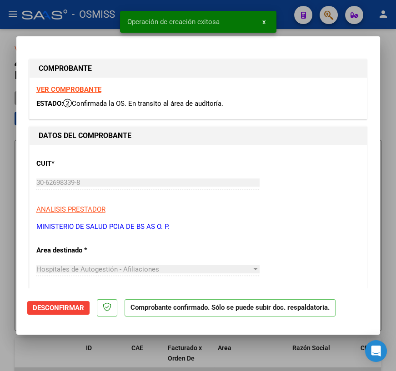
click at [264, 356] on div at bounding box center [198, 185] width 396 height 371
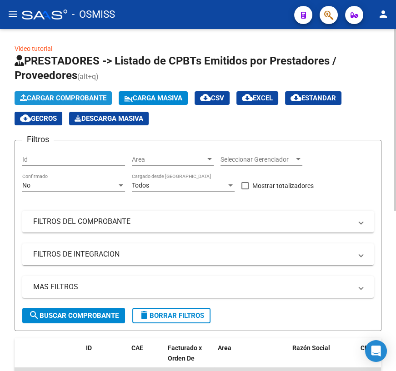
click at [54, 95] on span "Cargar Comprobante" at bounding box center [63, 98] width 86 height 8
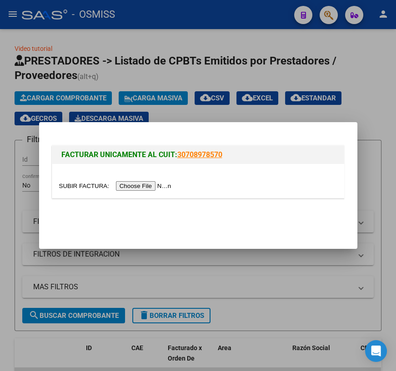
click at [100, 184] on input "file" at bounding box center [116, 186] width 115 height 10
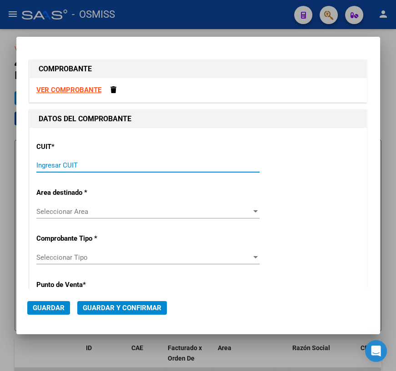
click at [97, 166] on input "Ingresar CUIT" at bounding box center [147, 165] width 223 height 8
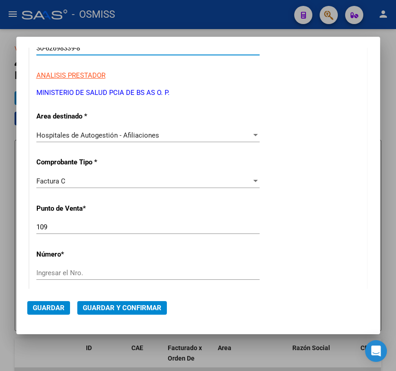
scroll to position [124, 0]
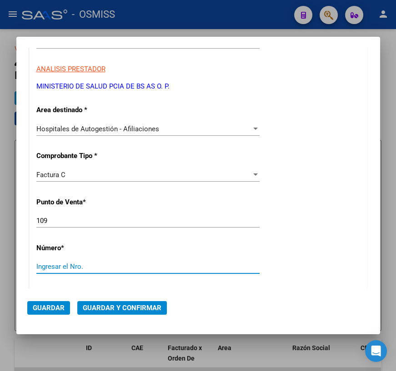
click at [60, 265] on input "Ingresar el Nro." at bounding box center [147, 267] width 223 height 8
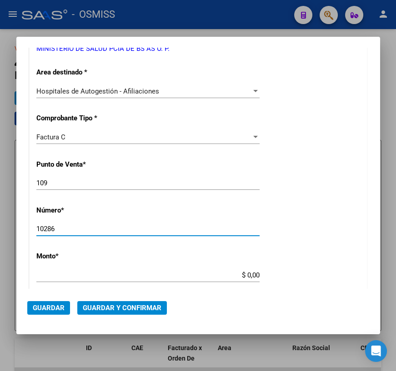
scroll to position [206, 0]
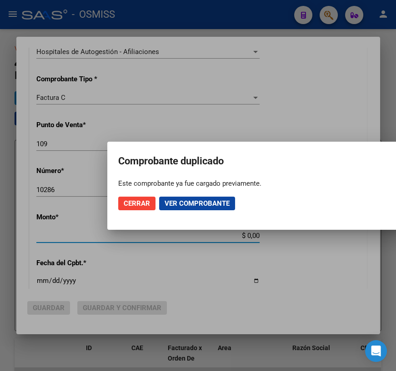
drag, startPoint x: 243, startPoint y: 230, endPoint x: 260, endPoint y: 230, distance: 17.3
click at [260, 230] on div "COMPROBANTE VER COMPROBANTE DATOS DEL COMPROBANTE Este comprobante ya fue carga…" at bounding box center [198, 185] width 396 height 371
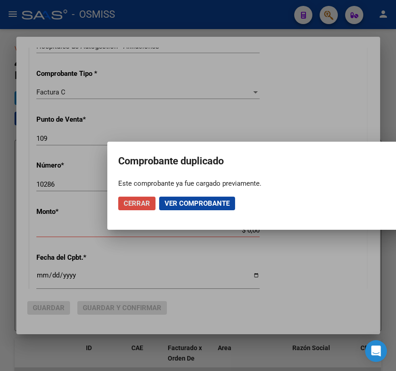
click at [144, 204] on span "Cerrar" at bounding box center [137, 204] width 26 height 8
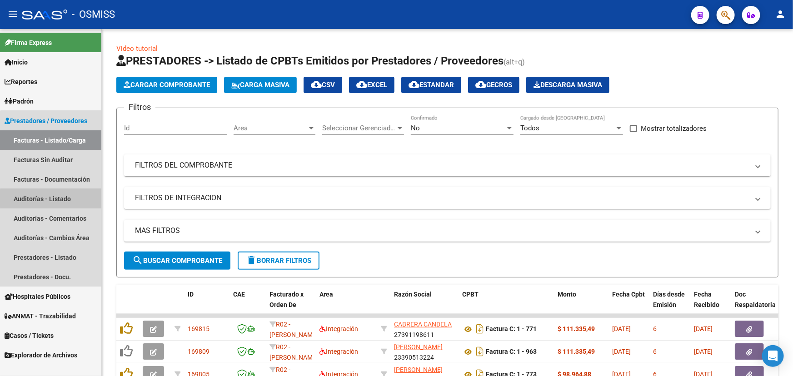
click at [52, 199] on link "Auditorías - Listado" at bounding box center [50, 199] width 101 height 20
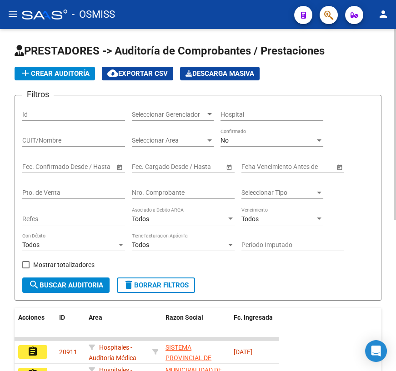
click at [157, 194] on input "Nro. Comprobante" at bounding box center [183, 193] width 103 height 8
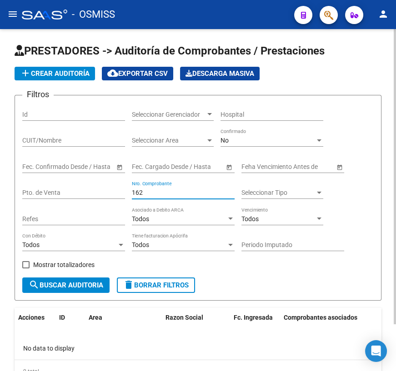
click at [155, 285] on span "delete Borrar Filtros" at bounding box center [155, 285] width 65 height 8
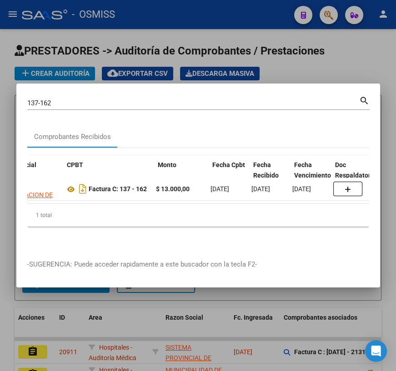
scroll to position [0, 241]
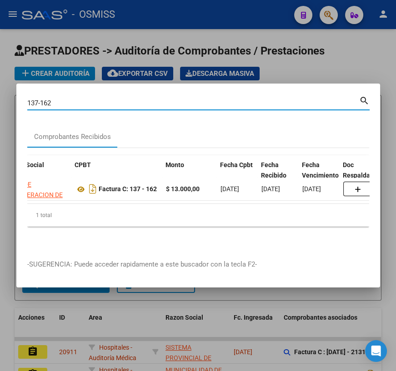
drag, startPoint x: 55, startPoint y: 98, endPoint x: 10, endPoint y: 96, distance: 45.0
click at [10, 96] on div "137-162 Buscar (apellido, dni, cuil, nro traspaso, cuit, obra social) search Co…" at bounding box center [198, 185] width 396 height 371
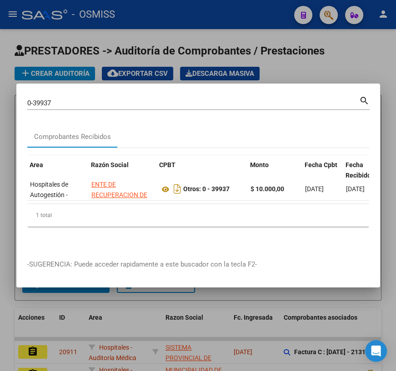
scroll to position [0, 164]
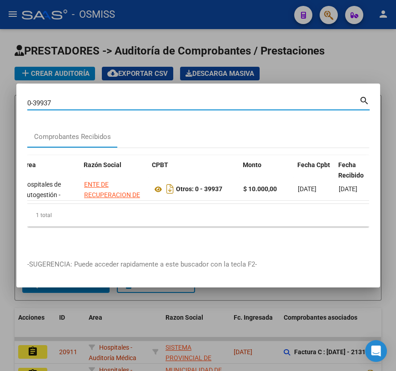
drag, startPoint x: 53, startPoint y: 101, endPoint x: 44, endPoint y: 99, distance: 9.5
click at [44, 99] on input "0-39937" at bounding box center [193, 103] width 332 height 8
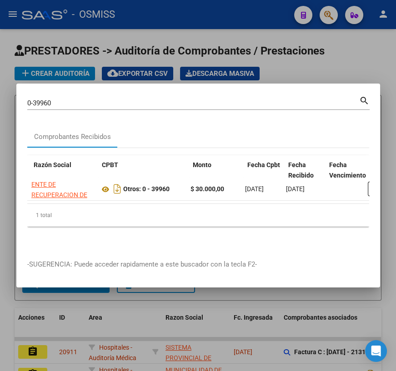
scroll to position [0, 0]
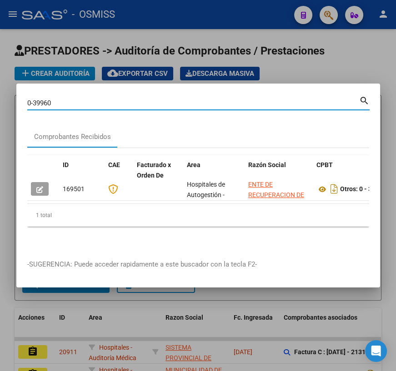
drag, startPoint x: 55, startPoint y: 102, endPoint x: 45, endPoint y: 102, distance: 10.5
click at [45, 102] on input "0-39960" at bounding box center [193, 103] width 332 height 8
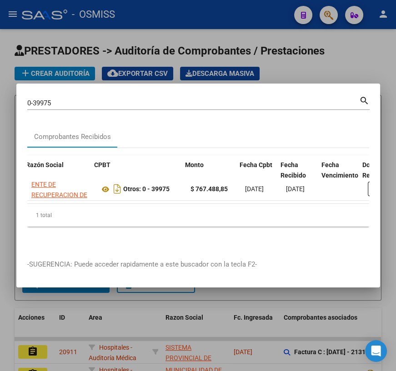
scroll to position [0, 224]
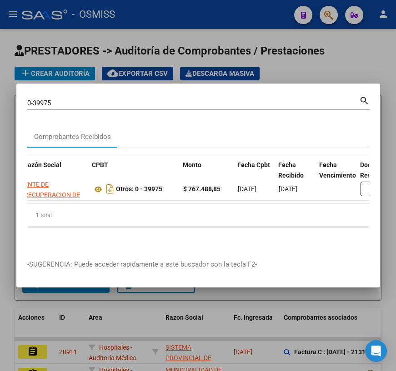
click at [355, 48] on div at bounding box center [198, 185] width 396 height 371
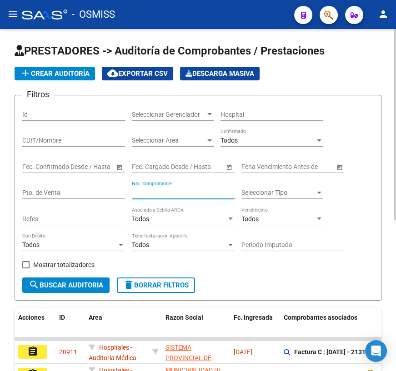
click at [149, 193] on input "Nro. Comprobante" at bounding box center [183, 193] width 103 height 8
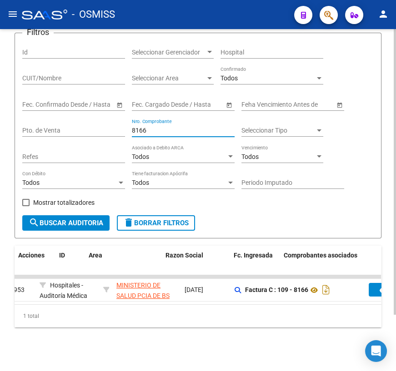
scroll to position [0, 0]
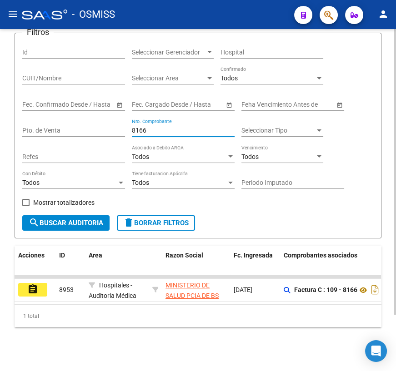
click at [139, 219] on span "delete Borrar Filtros" at bounding box center [155, 223] width 65 height 8
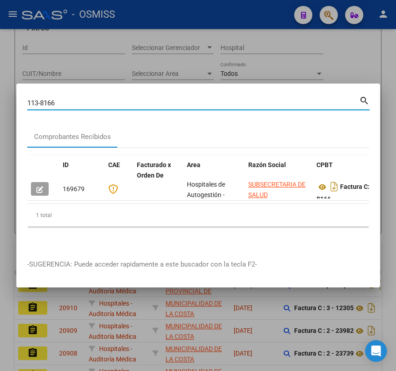
drag, startPoint x: 66, startPoint y: 100, endPoint x: 3, endPoint y: 97, distance: 63.3
click at [3, 97] on div "113-8166 Buscar (apellido, dni, cuil, nro traspaso, cuit, obra social) search C…" at bounding box center [198, 185] width 396 height 371
click at [64, 100] on input "113-8166" at bounding box center [193, 103] width 332 height 8
drag, startPoint x: 62, startPoint y: 100, endPoint x: 46, endPoint y: 100, distance: 15.9
click at [46, 100] on input "113-8166" at bounding box center [193, 103] width 332 height 8
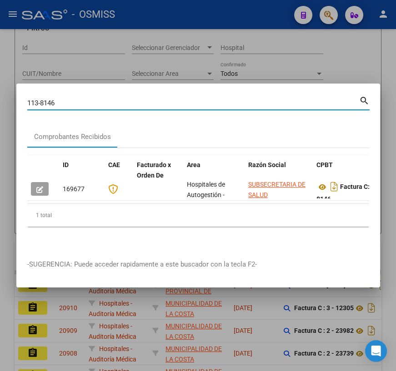
drag, startPoint x: 64, startPoint y: 98, endPoint x: 44, endPoint y: 101, distance: 20.3
click at [44, 101] on input "113-8146" at bounding box center [193, 103] width 332 height 8
drag, startPoint x: 58, startPoint y: 100, endPoint x: -4, endPoint y: 93, distance: 61.7
click at [0, 93] on html "menu - OSMISS person Firma Express Inicio Calendario SSS Instructivos Contacto …" at bounding box center [198, 185] width 396 height 371
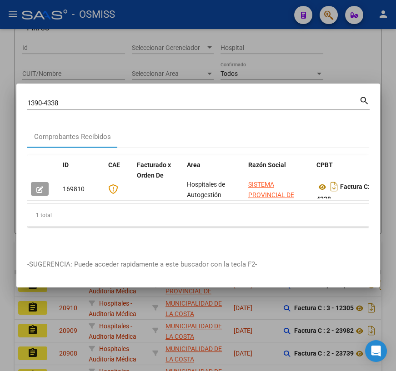
drag, startPoint x: 71, startPoint y: 105, endPoint x: -34, endPoint y: 98, distance: 105.2
click at [0, 98] on html "menu - OSMISS person Firma Express Inicio Calendario SSS Instructivos Contacto …" at bounding box center [198, 185] width 396 height 371
click at [129, 119] on mat-dialog-content "1390-4338 Buscar (apellido, dni, cuil, nro traspaso, cuit, obra social) search …" at bounding box center [198, 172] width 364 height 154
drag, startPoint x: 68, startPoint y: 96, endPoint x: -3, endPoint y: 92, distance: 71.5
click at [0, 92] on html "menu - OSMISS person Firma Express Inicio Calendario SSS Instructivos Contacto …" at bounding box center [198, 185] width 396 height 371
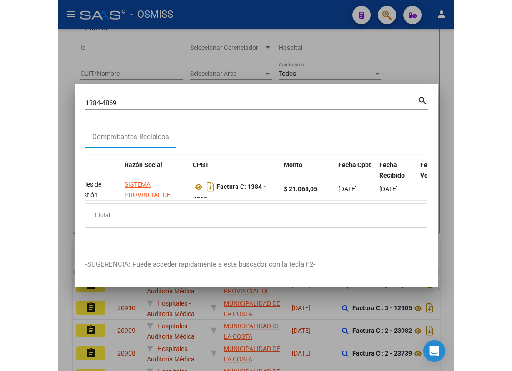
scroll to position [0, 227]
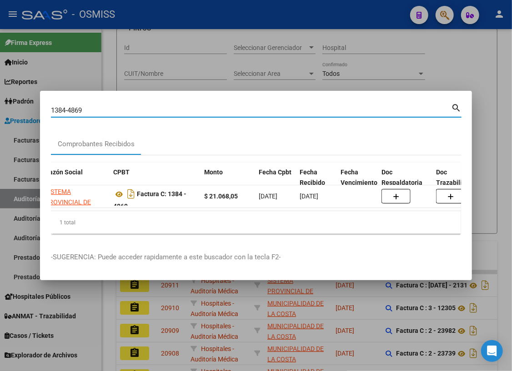
drag, startPoint x: 91, startPoint y: 107, endPoint x: 40, endPoint y: 103, distance: 50.6
click at [40, 103] on mat-dialog-content "1384-4869 Buscar (apellido, dni, cuil, nro traspaso, cuit, obra social) search …" at bounding box center [256, 172] width 432 height 140
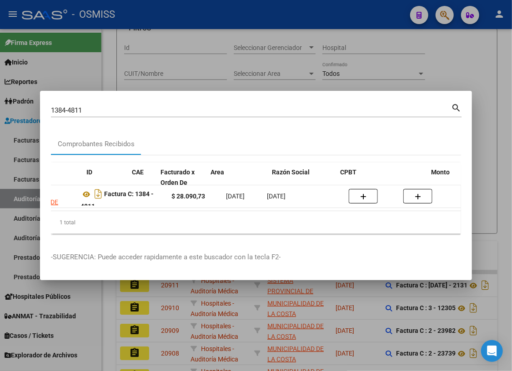
scroll to position [0, 0]
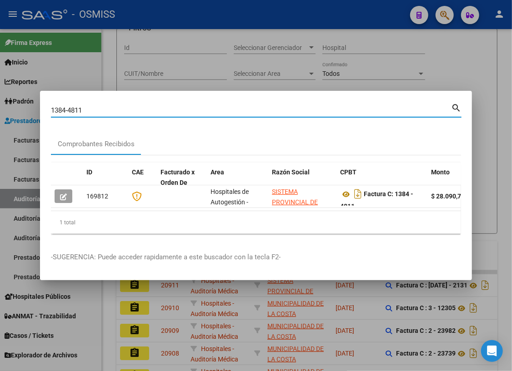
drag, startPoint x: 92, startPoint y: 109, endPoint x: -27, endPoint y: 86, distance: 121.8
click at [0, 86] on html "menu - OSMISS person Firma Express Inicio Calendario SSS Instructivos Contacto …" at bounding box center [256, 185] width 512 height 371
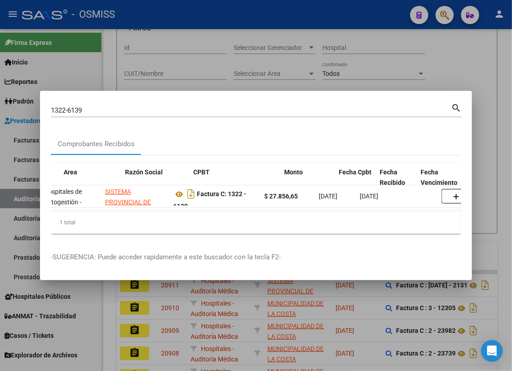
scroll to position [0, 146]
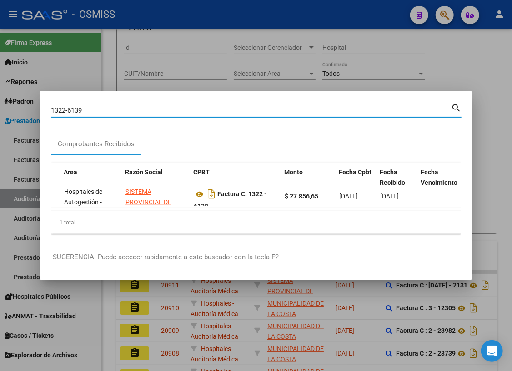
drag, startPoint x: 86, startPoint y: 105, endPoint x: 3, endPoint y: 96, distance: 84.1
click at [3, 96] on div "1322-6139 Buscar (apellido, dni, cuil, nro traspaso, cuit, obra social) search …" at bounding box center [256, 185] width 512 height 371
click at [110, 109] on input "1322-6139" at bounding box center [251, 110] width 400 height 8
drag, startPoint x: 90, startPoint y: 106, endPoint x: 72, endPoint y: 107, distance: 17.7
click at [72, 107] on input "1322-6139" at bounding box center [251, 110] width 400 height 8
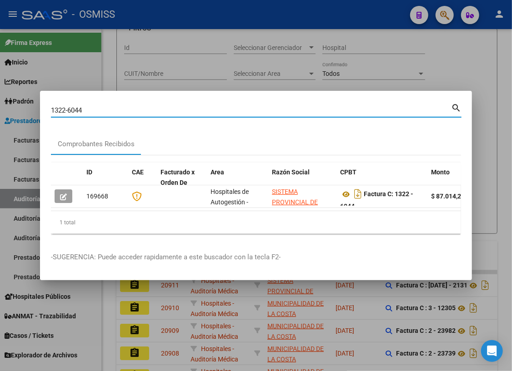
drag, startPoint x: 110, startPoint y: 105, endPoint x: 69, endPoint y: 105, distance: 41.8
click at [69, 106] on input "1322-6044" at bounding box center [251, 110] width 400 height 8
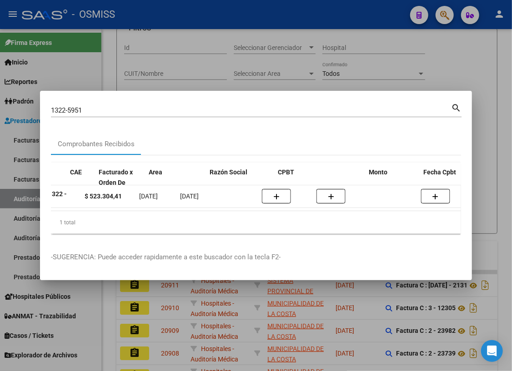
scroll to position [0, 0]
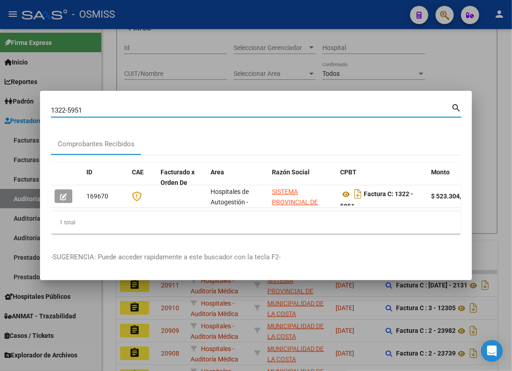
drag, startPoint x: 99, startPoint y: 109, endPoint x: 33, endPoint y: 107, distance: 65.9
click at [33, 107] on div "1322-5951 Buscar (apellido, dni, cuil, nro traspaso, cuit, obra social) search …" at bounding box center [256, 185] width 512 height 371
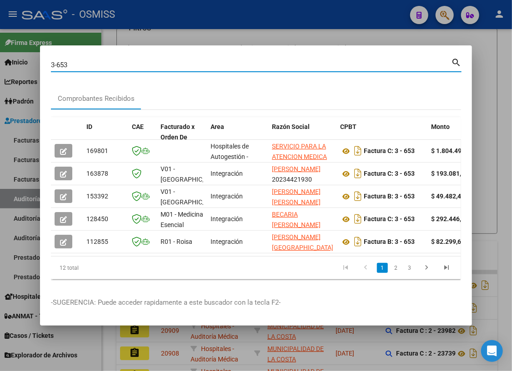
drag, startPoint x: 74, startPoint y: 62, endPoint x: 56, endPoint y: 63, distance: 17.8
click at [56, 63] on input "3-653" at bounding box center [251, 65] width 400 height 8
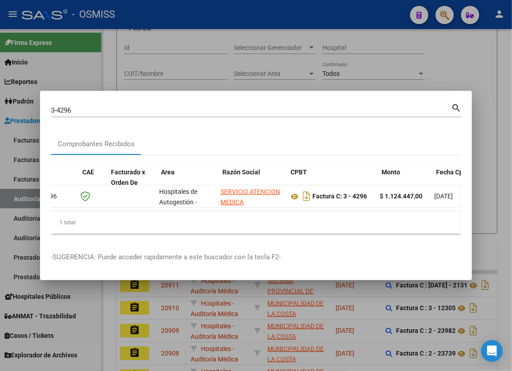
scroll to position [0, 50]
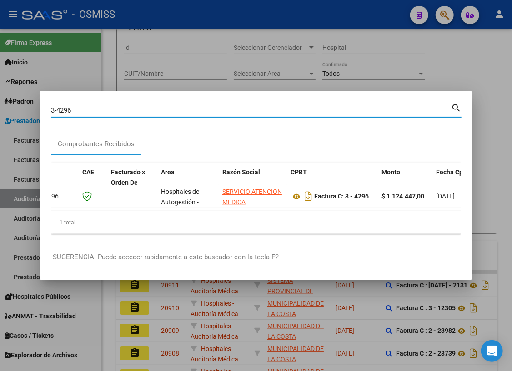
drag, startPoint x: 73, startPoint y: 108, endPoint x: 21, endPoint y: 106, distance: 51.4
click at [21, 106] on div "3-4296 Buscar (apellido, dni, cuil, nro traspaso, cuit, obra social) search Com…" at bounding box center [256, 185] width 512 height 371
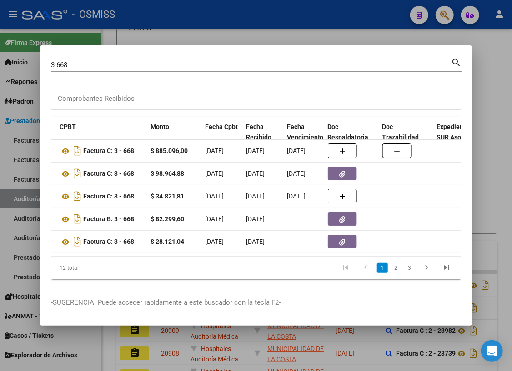
scroll to position [0, 0]
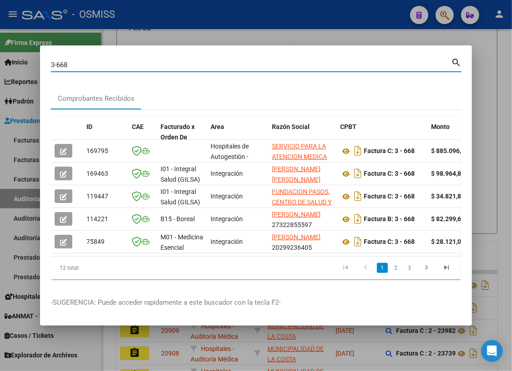
drag, startPoint x: 71, startPoint y: 62, endPoint x: 39, endPoint y: 61, distance: 31.8
click at [39, 61] on div "3-668 Buscar (apellido, dni, cuil, nro traspaso, cuit, obra social) search Comp…" at bounding box center [256, 185] width 512 height 371
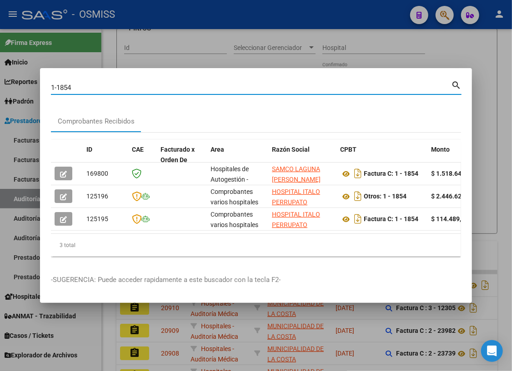
drag, startPoint x: 79, startPoint y: 88, endPoint x: 30, endPoint y: 85, distance: 48.3
click at [30, 85] on div "1-1854 Buscar (apellido, dni, cuil, nro traspaso, cuit, obra social) search Com…" at bounding box center [256, 185] width 512 height 371
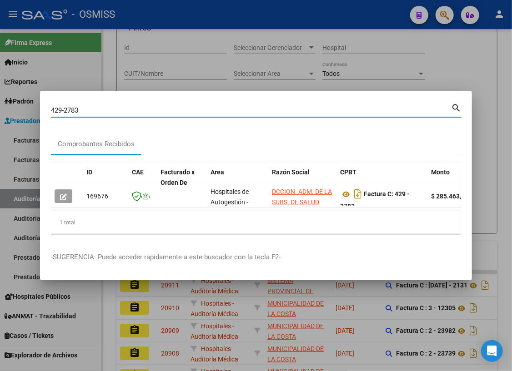
drag, startPoint x: 89, startPoint y: 106, endPoint x: 47, endPoint y: 108, distance: 41.4
click at [47, 108] on mat-dialog-content "429-2783 Buscar (apellido, dni, cuil, nro traspaso, cuit, obra social) search C…" at bounding box center [256, 172] width 432 height 140
drag, startPoint x: 93, startPoint y: 108, endPoint x: 54, endPoint y: 105, distance: 39.7
click at [54, 106] on input "403-5183" at bounding box center [251, 110] width 400 height 8
drag, startPoint x: 88, startPoint y: 107, endPoint x: 34, endPoint y: 108, distance: 53.6
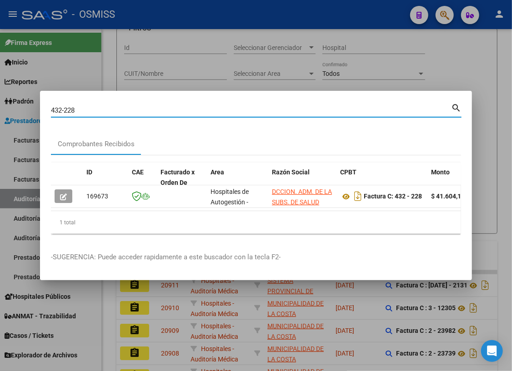
click at [34, 108] on div "432-228 Buscar (apellido, dni, cuil, nro traspaso, cuit, obra social) search Co…" at bounding box center [256, 185] width 512 height 371
drag, startPoint x: 80, startPoint y: 108, endPoint x: 67, endPoint y: 105, distance: 13.0
click at [67, 106] on input "1-4066" at bounding box center [251, 110] width 400 height 8
drag, startPoint x: 76, startPoint y: 107, endPoint x: 69, endPoint y: 106, distance: 7.3
click at [69, 106] on input "1-4065" at bounding box center [251, 110] width 400 height 8
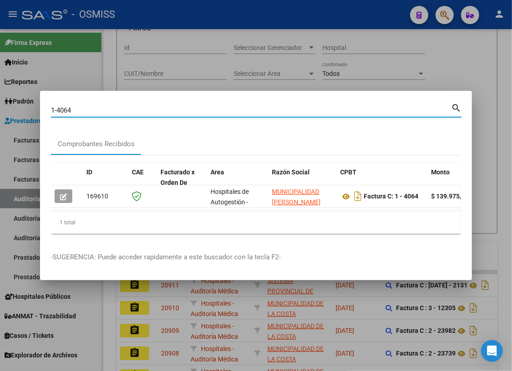
drag, startPoint x: 82, startPoint y: 110, endPoint x: 38, endPoint y: 108, distance: 44.6
click at [38, 108] on div "1-4064 Buscar (apellido, dni, cuil, nro traspaso, cuit, obra social) search Com…" at bounding box center [256, 185] width 512 height 371
drag, startPoint x: 82, startPoint y: 109, endPoint x: 60, endPoint y: 107, distance: 22.3
click at [60, 107] on input "5-17748" at bounding box center [251, 110] width 400 height 8
drag, startPoint x: 88, startPoint y: 108, endPoint x: 79, endPoint y: 108, distance: 9.5
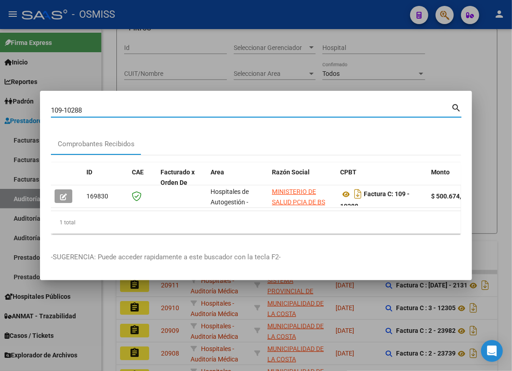
click at [79, 108] on input "109-10288" at bounding box center [251, 110] width 400 height 8
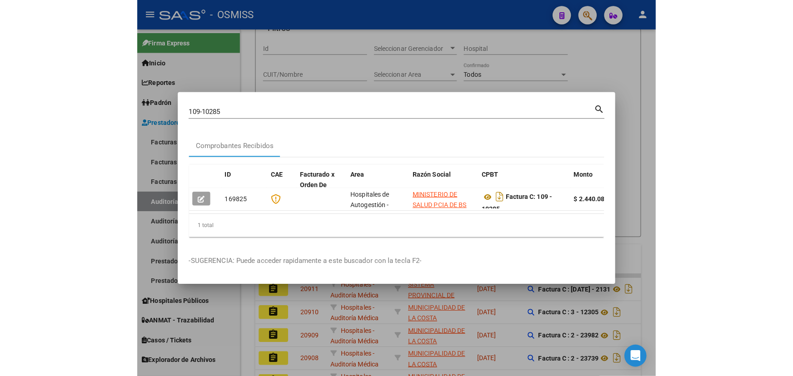
scroll to position [69, 0]
